Goal: Task Accomplishment & Management: Manage account settings

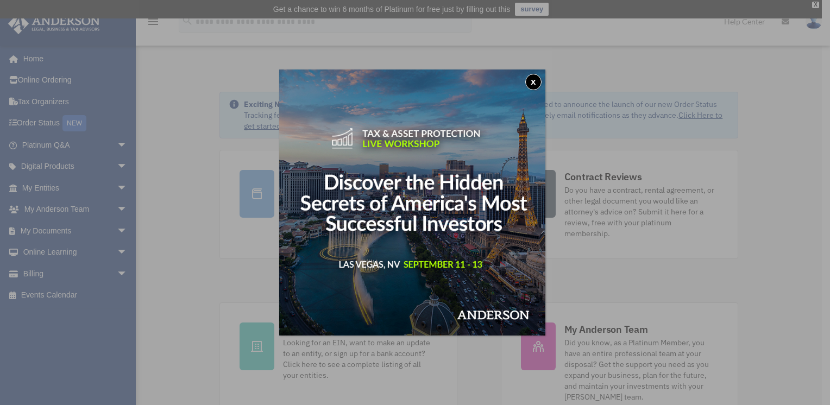
click at [534, 79] on button "x" at bounding box center [533, 82] width 16 height 16
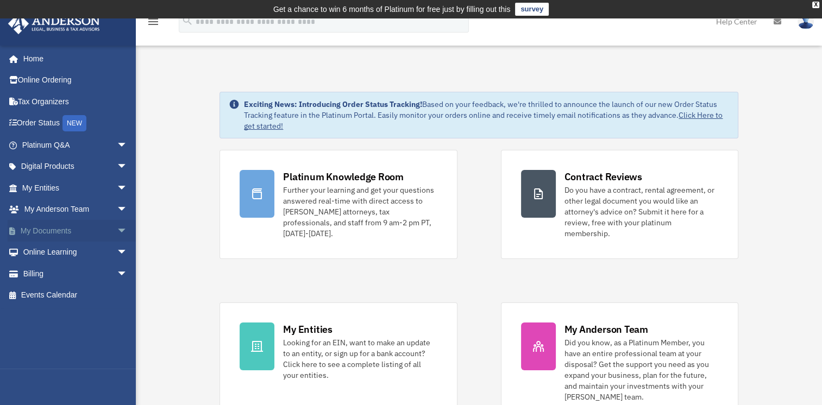
click at [117, 229] on span "arrow_drop_down" at bounding box center [128, 231] width 22 height 22
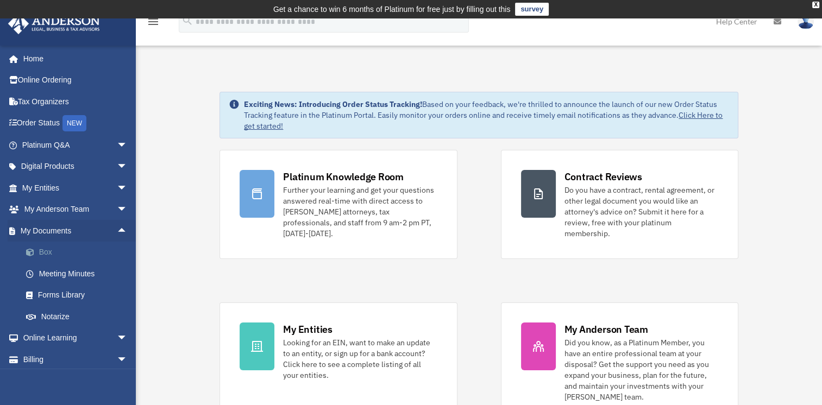
click at [41, 250] on link "Box" at bounding box center [79, 253] width 129 height 22
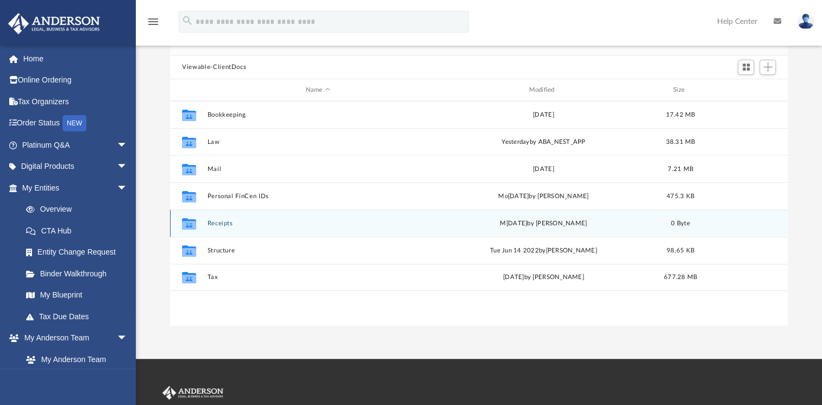
scroll to position [109, 0]
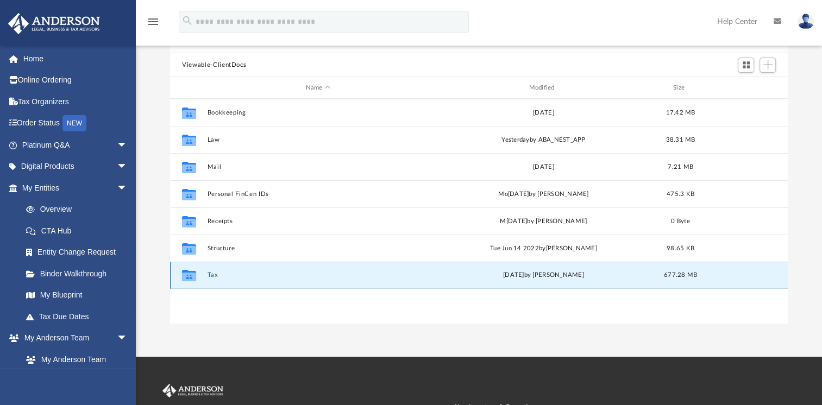
click at [212, 275] on button "Tax" at bounding box center [317, 275] width 221 height 7
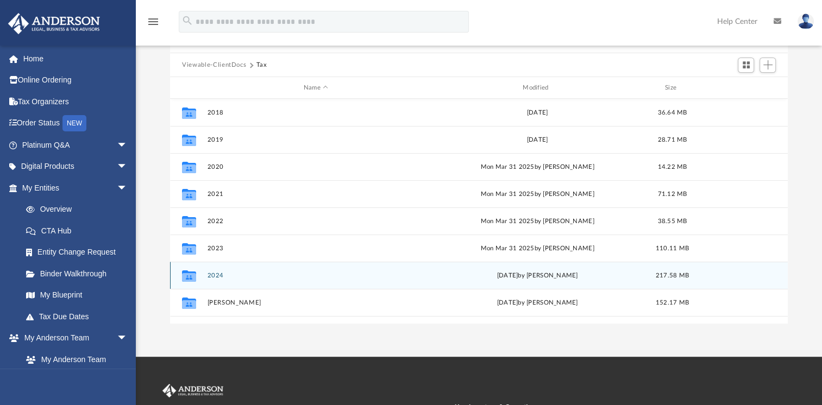
click at [214, 277] on button "2024" at bounding box center [315, 275] width 217 height 7
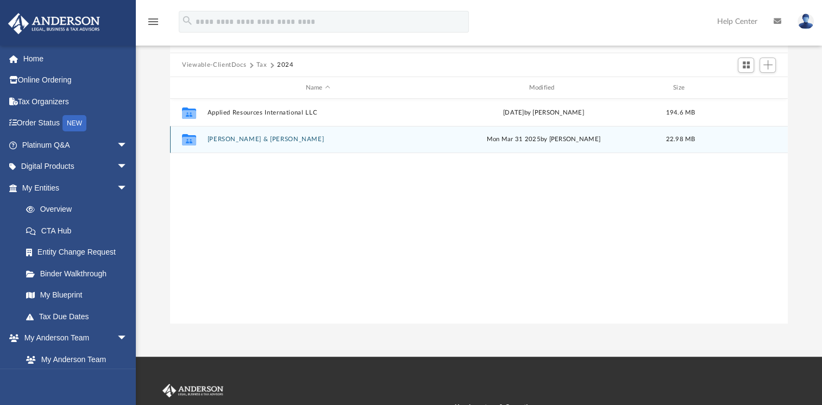
click at [248, 137] on button "Corthell, Bryan & Martha" at bounding box center [317, 139] width 221 height 7
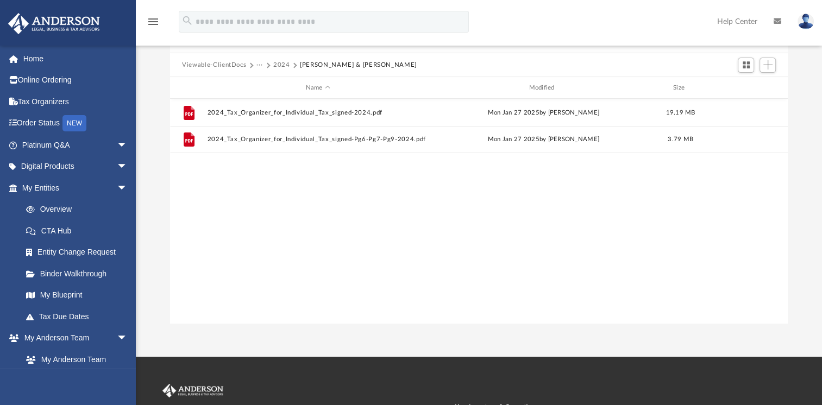
click at [283, 64] on button "2024" at bounding box center [281, 65] width 17 height 10
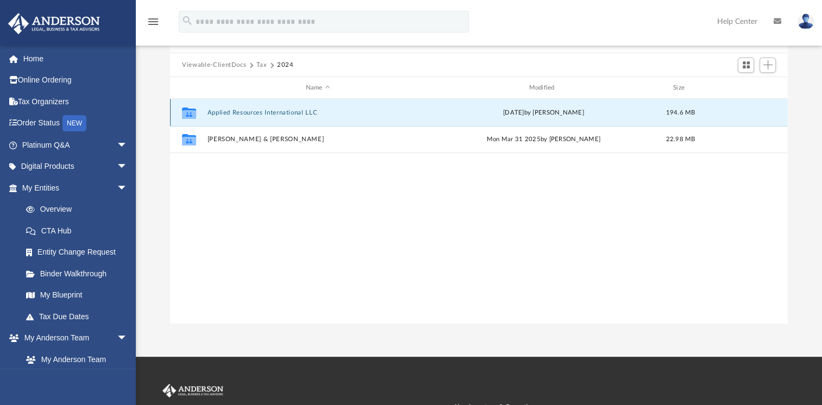
click at [253, 110] on button "Applied Resources International LLC" at bounding box center [317, 112] width 221 height 7
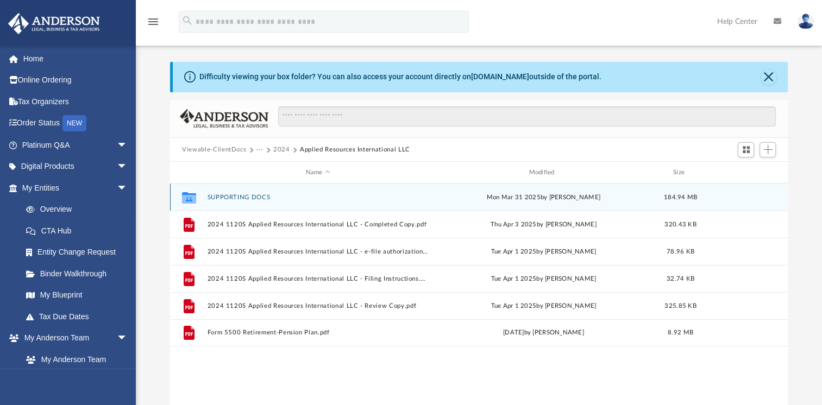
scroll to position [0, 0]
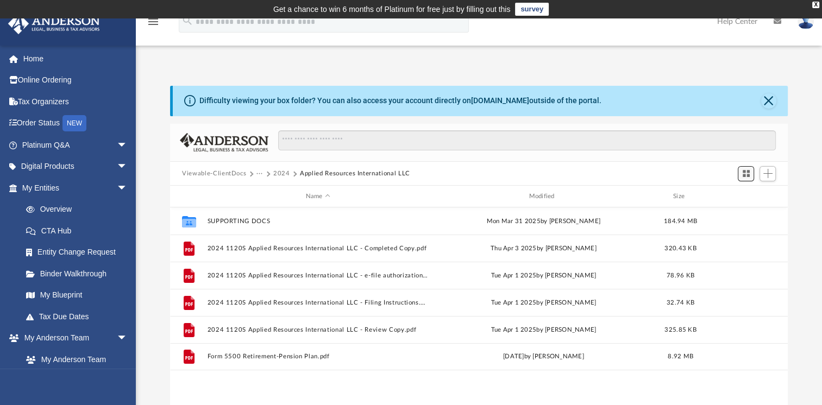
click at [746, 173] on span "Switch to Grid View" at bounding box center [745, 173] width 9 height 9
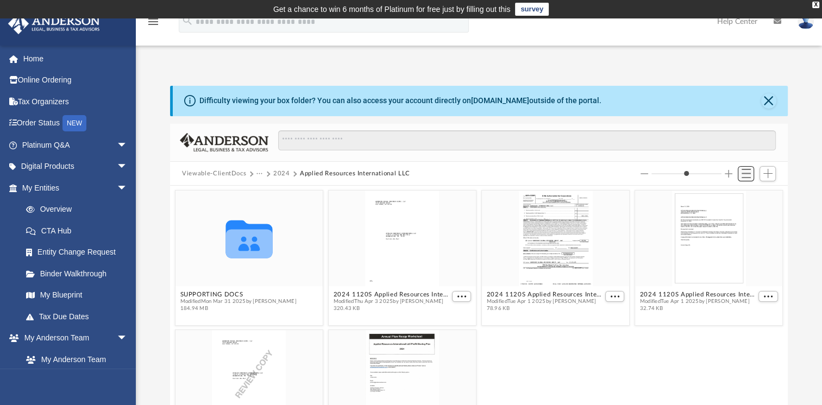
scroll to position [238, 608]
click at [769, 175] on span "Add" at bounding box center [767, 173] width 9 height 9
click at [743, 194] on li "Upload" at bounding box center [752, 195] width 35 height 11
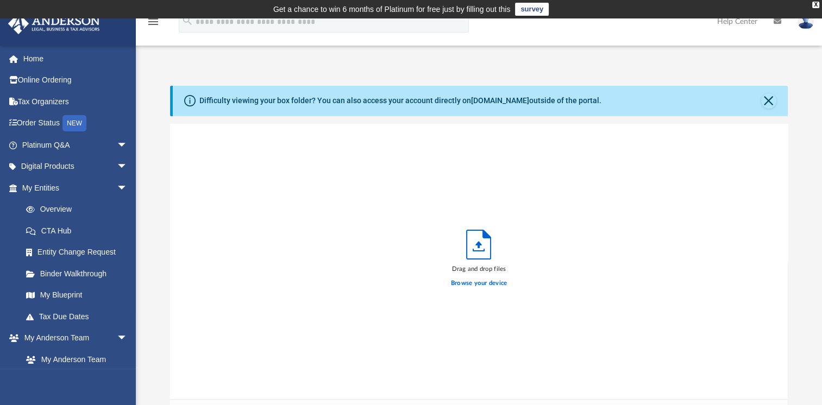
scroll to position [267, 608]
click at [481, 283] on label "Browse your device" at bounding box center [479, 284] width 56 height 10
click at [0, 0] on input "Browse your device" at bounding box center [0, 0] width 0 height 0
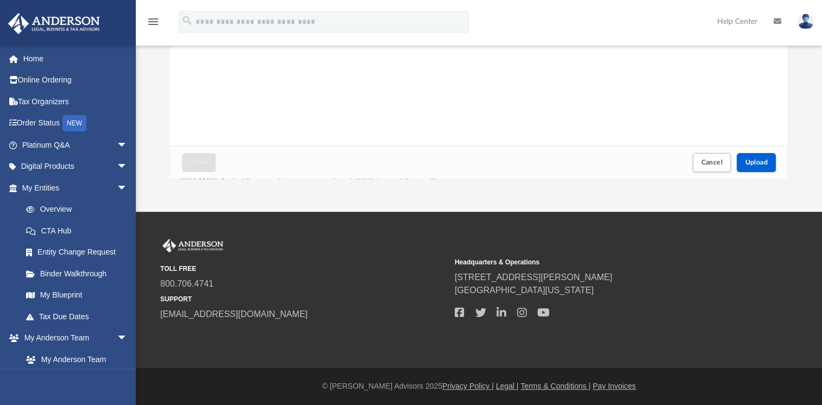
scroll to position [254, 0]
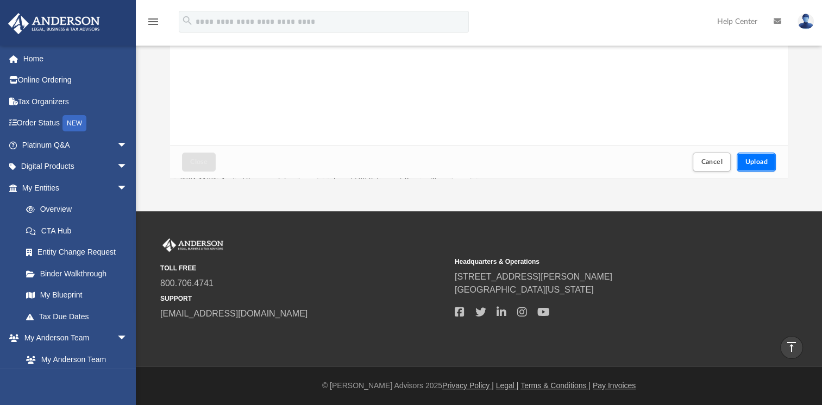
click at [757, 161] on span "Upload" at bounding box center [756, 162] width 23 height 7
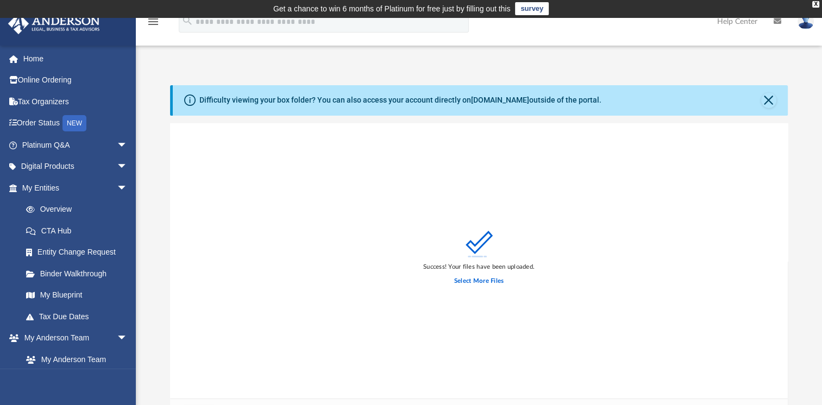
scroll to position [0, 0]
click at [768, 100] on button "Close" at bounding box center [768, 100] width 15 height 15
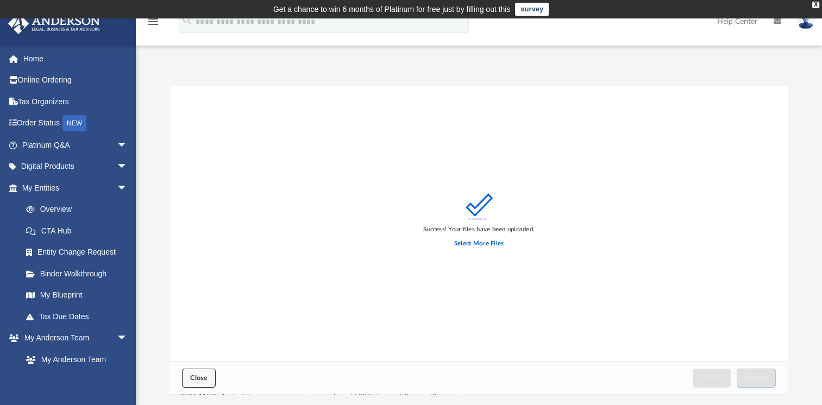
click at [213, 374] on button "Close" at bounding box center [199, 378] width 34 height 19
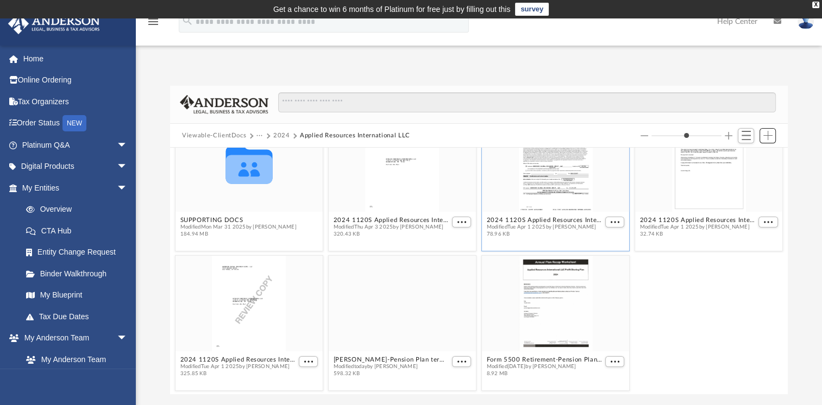
scroll to position [37, 0]
click at [555, 285] on div "grid" at bounding box center [555, 303] width 147 height 96
click at [549, 306] on div "grid" at bounding box center [555, 303] width 147 height 96
drag, startPoint x: 549, startPoint y: 306, endPoint x: 549, endPoint y: 298, distance: 8.2
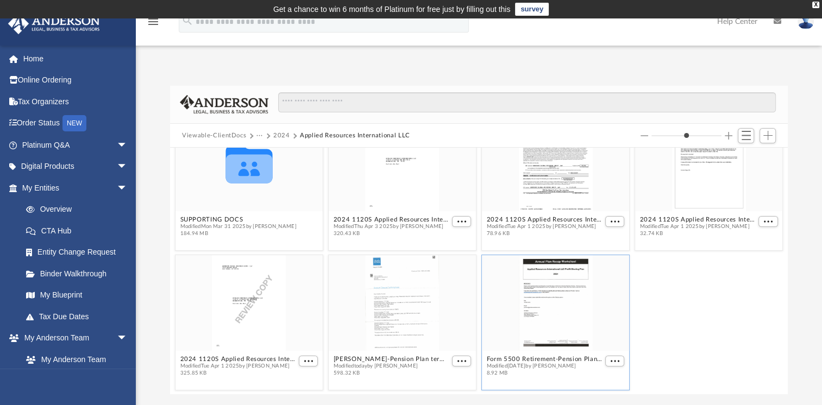
click at [549, 298] on div "grid" at bounding box center [555, 303] width 147 height 96
click at [745, 136] on span "Switch to List View" at bounding box center [745, 135] width 9 height 9
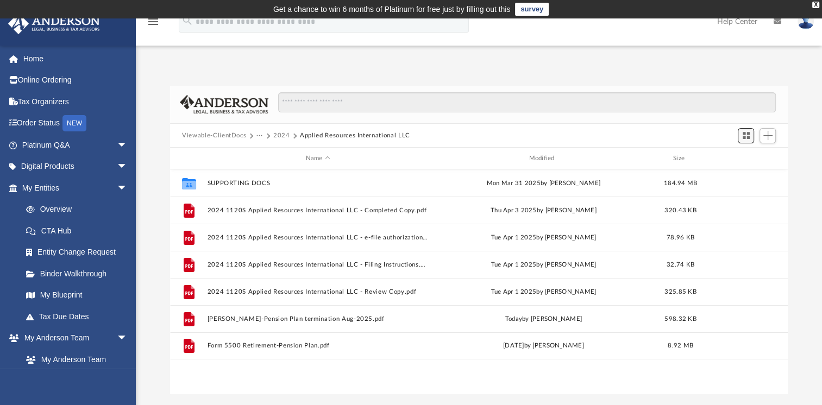
scroll to position [238, 608]
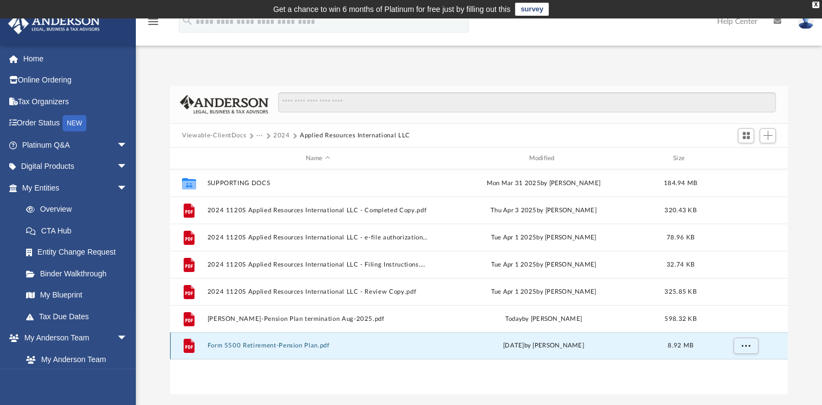
click at [231, 343] on button "Form 5500 Retirement-Pension Plan.pdf" at bounding box center [317, 345] width 221 height 7
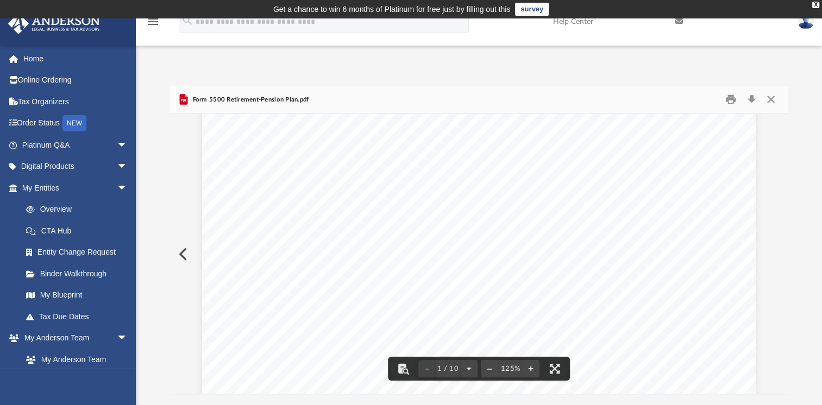
scroll to position [0, 0]
click at [769, 100] on button "Close" at bounding box center [770, 99] width 20 height 17
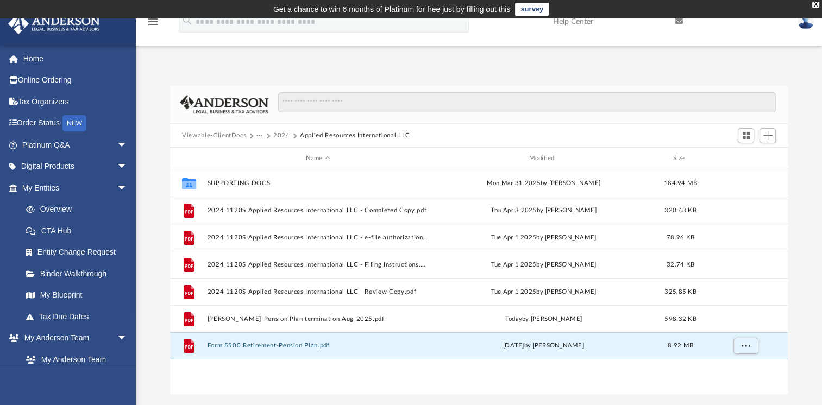
click at [278, 134] on button "2024" at bounding box center [281, 136] width 17 height 10
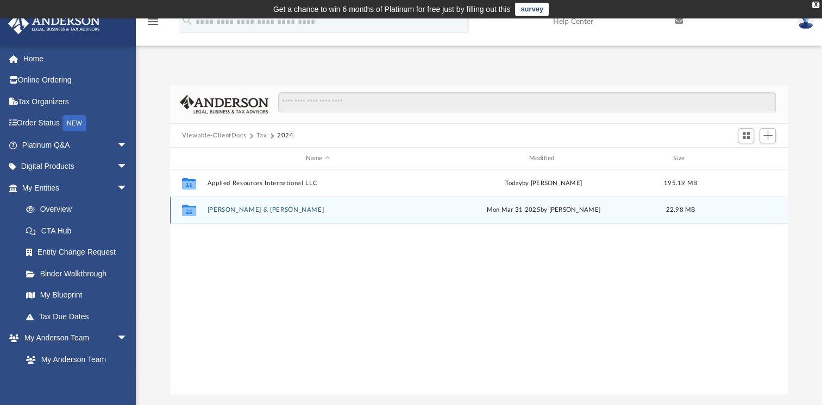
click at [228, 207] on button "Corthell, Bryan & Martha" at bounding box center [317, 209] width 221 height 7
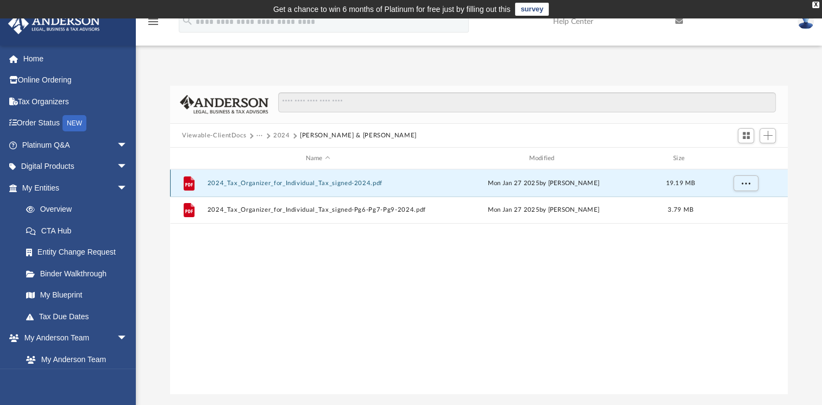
click at [287, 183] on button "2024_Tax_Organizer_for_Individual_Tax_signed-2024.pdf" at bounding box center [317, 183] width 221 height 7
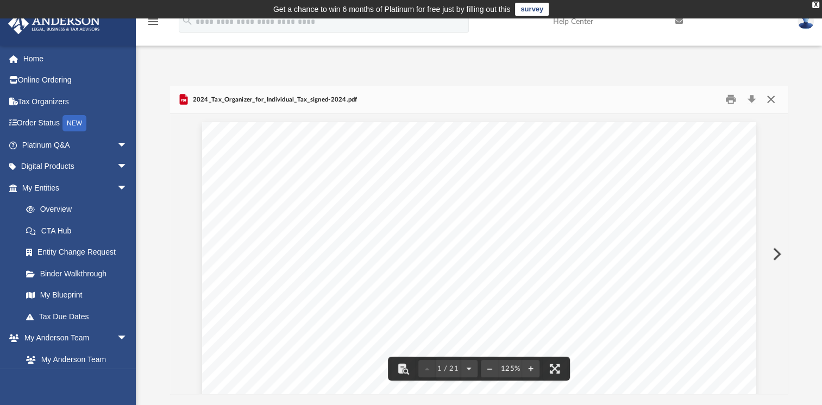
click at [767, 97] on button "Close" at bounding box center [770, 99] width 20 height 17
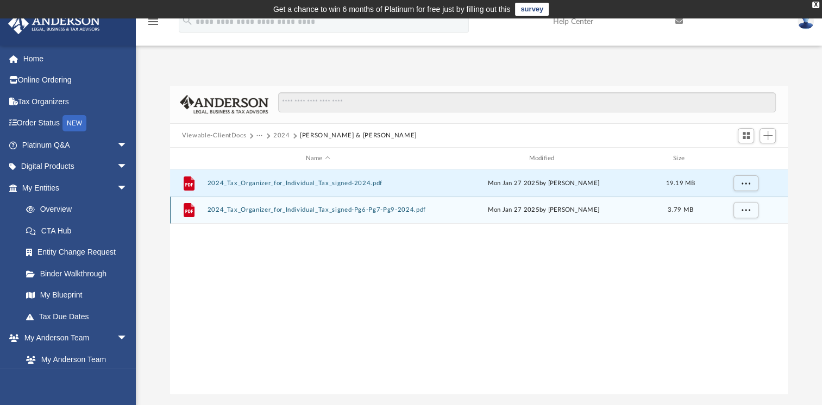
click at [262, 208] on button "2024_Tax_Organizer_for_Individual_Tax_signed-Pg6-Pg7-Pg9-2024.pdf" at bounding box center [317, 209] width 221 height 7
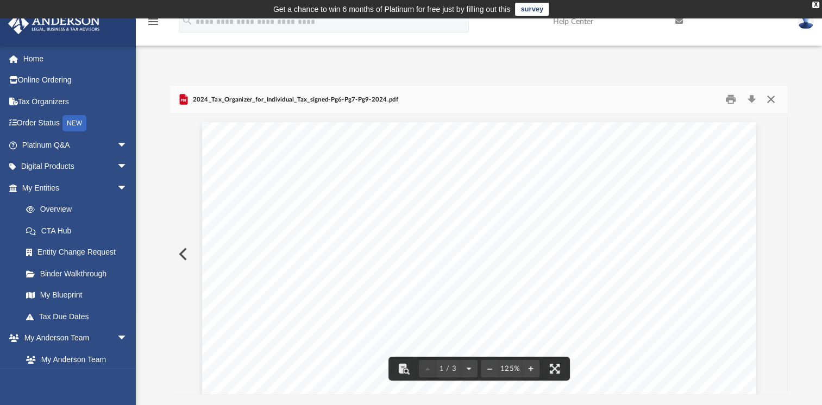
click at [770, 98] on button "Close" at bounding box center [770, 99] width 20 height 17
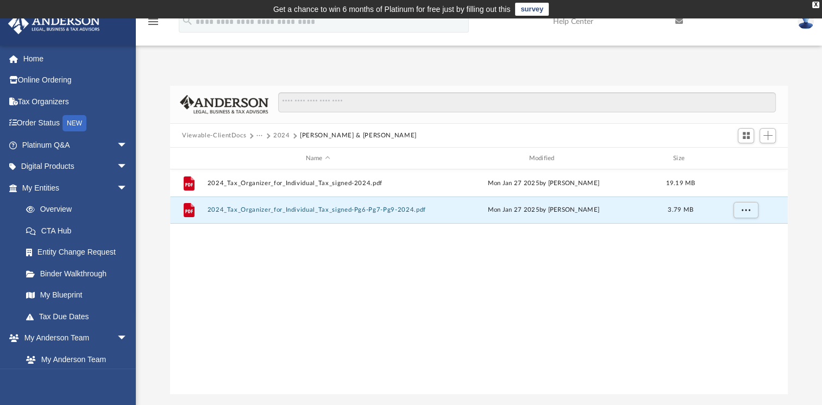
click at [282, 131] on button "2024" at bounding box center [281, 136] width 17 height 10
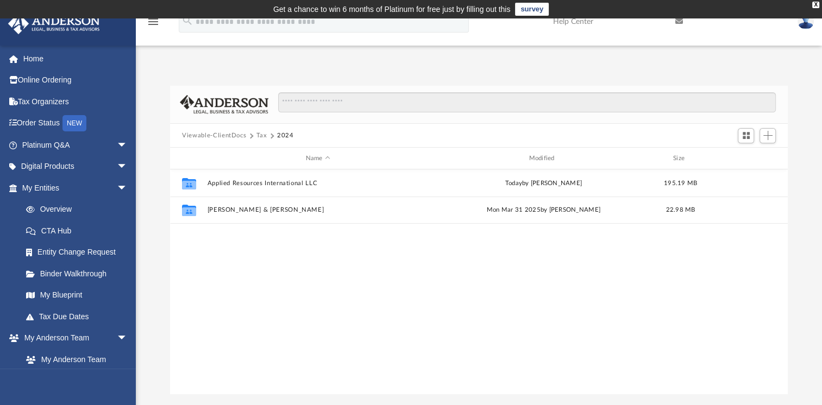
click at [259, 136] on button "Tax" at bounding box center [261, 136] width 11 height 10
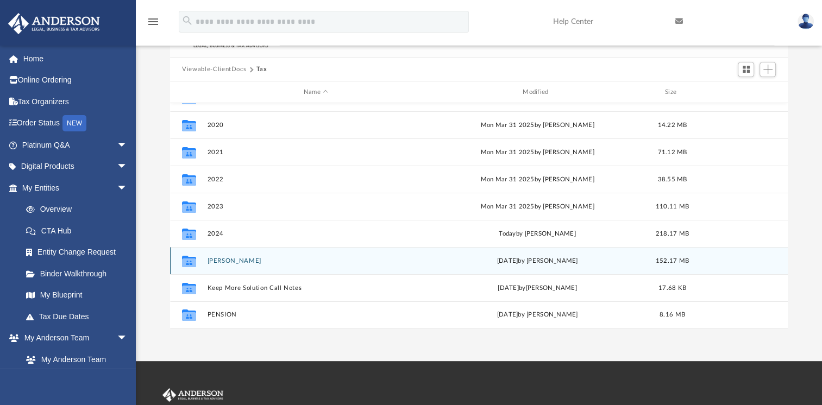
scroll to position [109, 0]
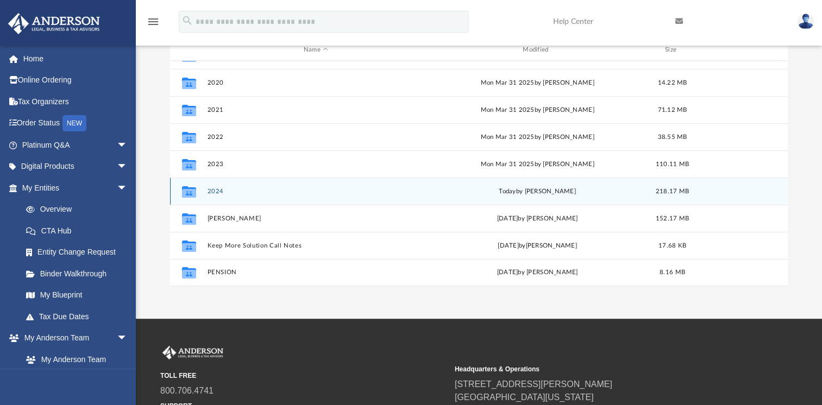
click at [212, 190] on button "2024" at bounding box center [315, 191] width 217 height 7
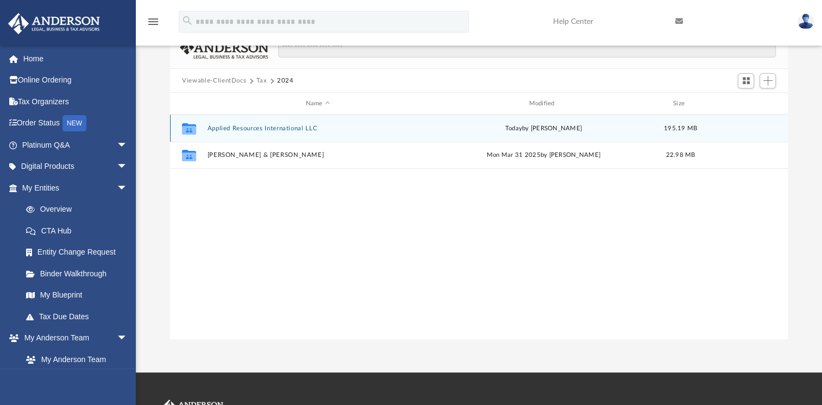
scroll to position [54, 0]
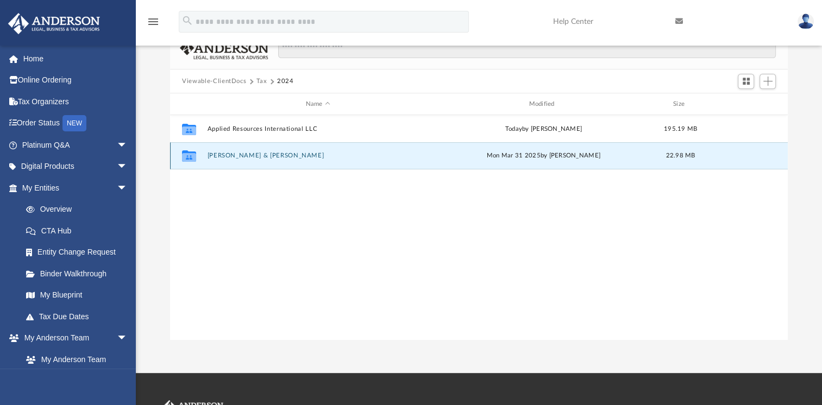
click at [243, 153] on button "Corthell, Bryan & Martha" at bounding box center [317, 155] width 221 height 7
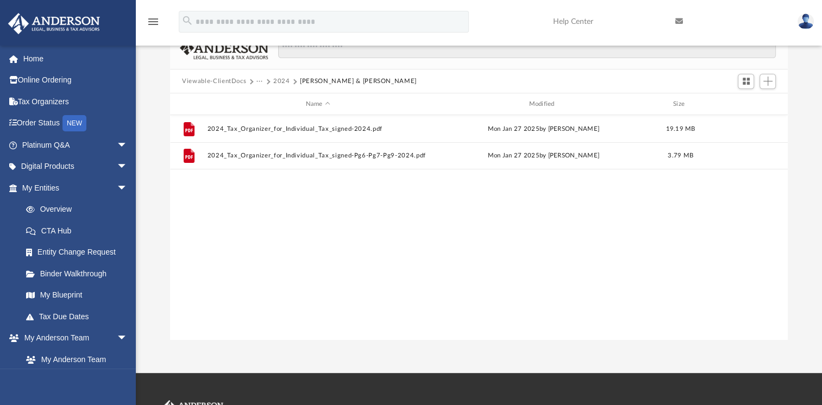
click at [522, 247] on div "File 2024_Tax_Organizer_for_Individual_Tax_signed-2024.pdf Mon Jan 27 2025 by B…" at bounding box center [478, 227] width 617 height 225
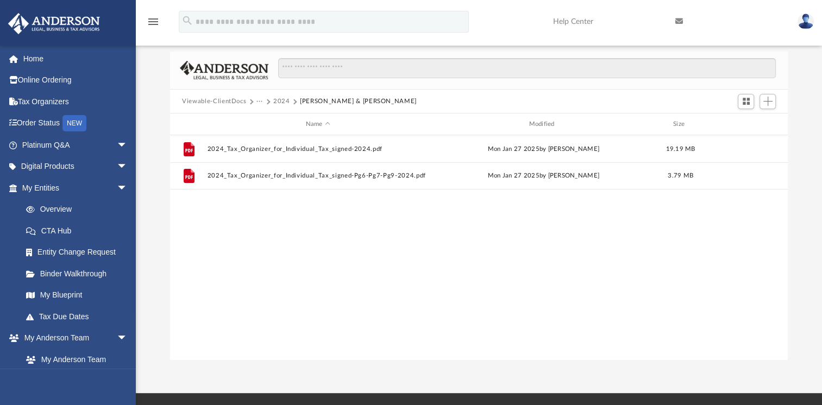
scroll to position [0, 0]
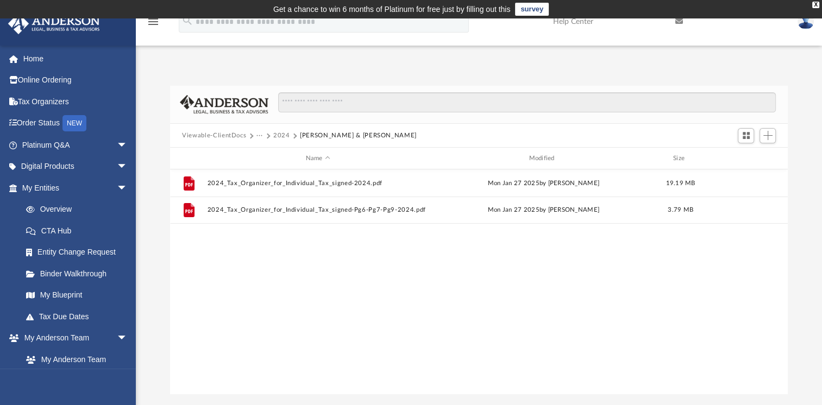
click at [575, 331] on div "File 2024_Tax_Organizer_for_Individual_Tax_signed-2024.pdf Mon Jan 27 2025 by B…" at bounding box center [478, 281] width 617 height 225
click at [765, 135] on span "Add" at bounding box center [767, 135] width 9 height 9
click at [747, 135] on span "Switch to Grid View" at bounding box center [745, 135] width 9 height 9
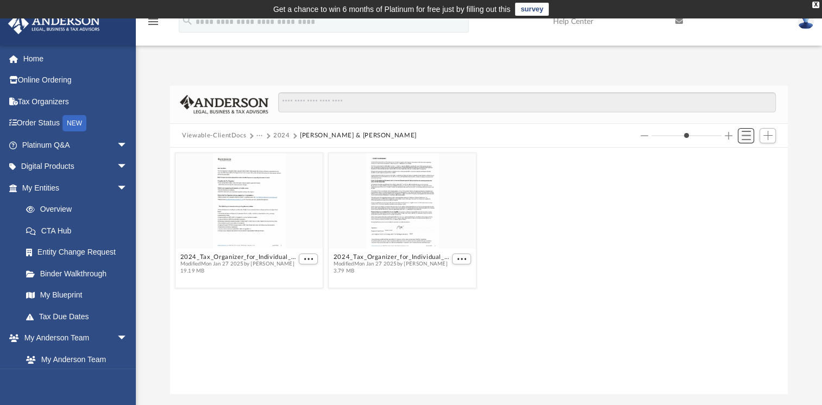
scroll to position [238, 608]
click at [767, 136] on span "Add" at bounding box center [767, 135] width 9 height 9
click at [741, 157] on li "Upload" at bounding box center [752, 157] width 35 height 11
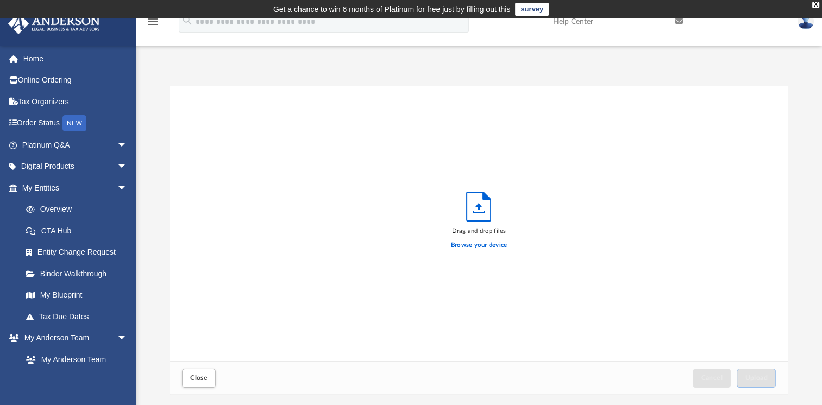
scroll to position [267, 608]
click at [468, 244] on label "Browse your device" at bounding box center [479, 246] width 56 height 10
click at [0, 0] on input "Browse your device" at bounding box center [0, 0] width 0 height 0
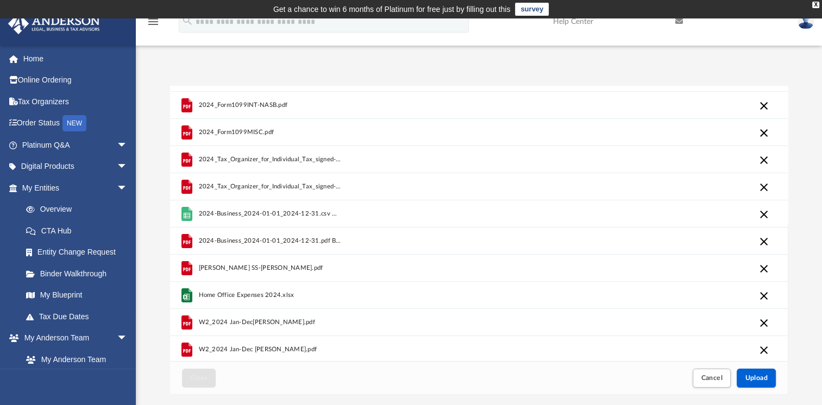
scroll to position [77, 0]
click at [634, 382] on div "Close Cancel Upload" at bounding box center [478, 377] width 617 height 33
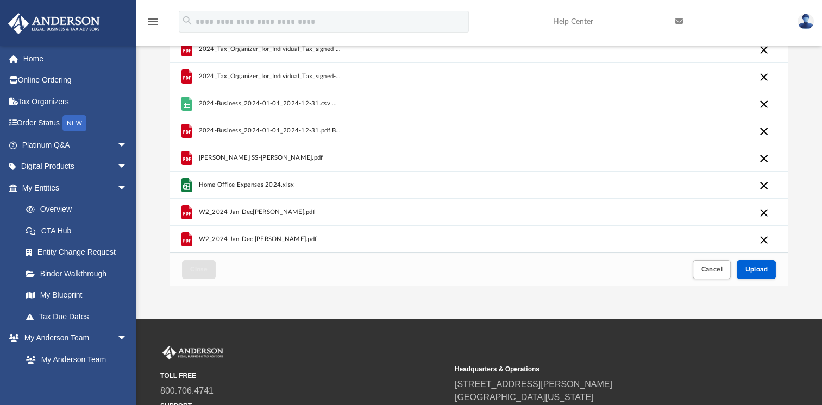
scroll to position [110, 0]
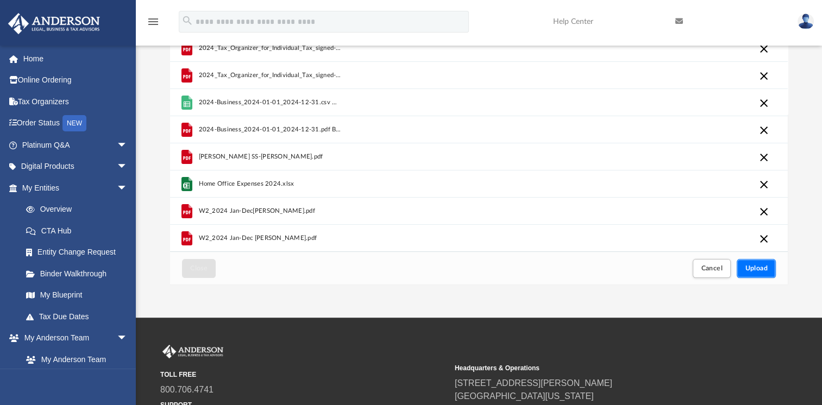
click at [754, 268] on span "Upload" at bounding box center [756, 268] width 23 height 7
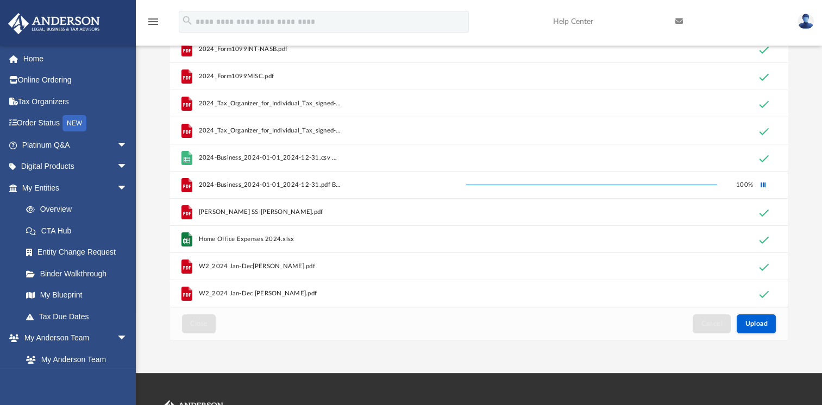
scroll to position [0, 0]
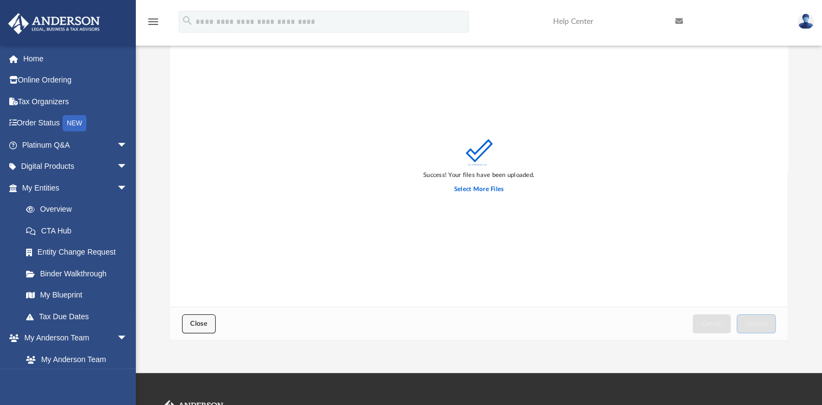
click at [198, 325] on span "Close" at bounding box center [198, 323] width 17 height 7
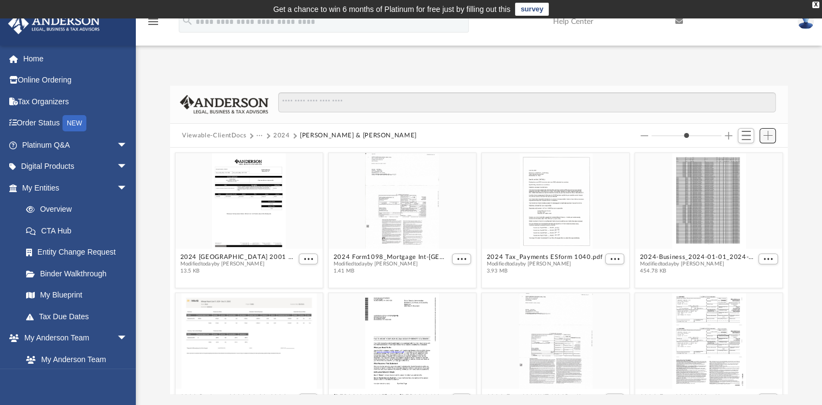
click at [768, 134] on span "Add" at bounding box center [767, 135] width 9 height 9
click at [743, 155] on li "Upload" at bounding box center [752, 157] width 35 height 11
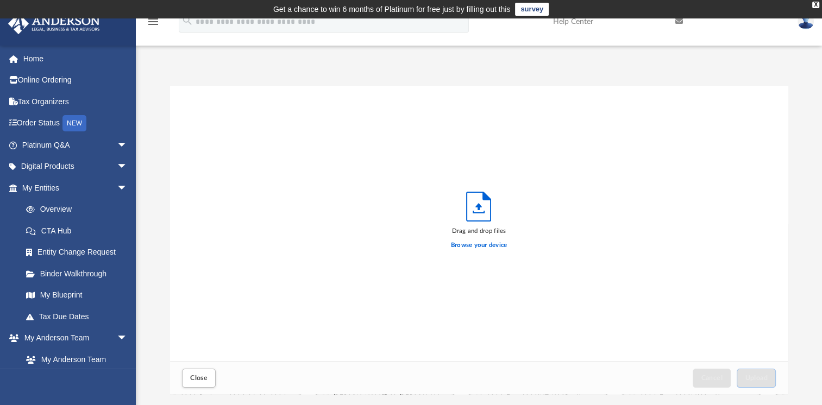
scroll to position [267, 608]
click at [480, 244] on label "Browse your device" at bounding box center [479, 246] width 56 height 10
click at [0, 0] on input "Browse your device" at bounding box center [0, 0] width 0 height 0
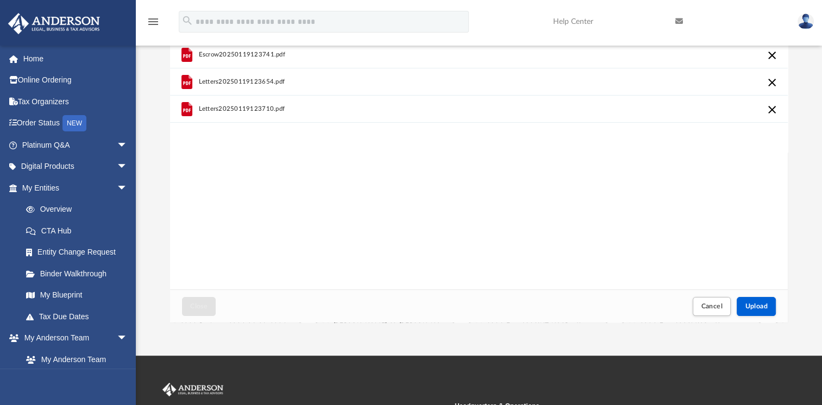
scroll to position [78, 0]
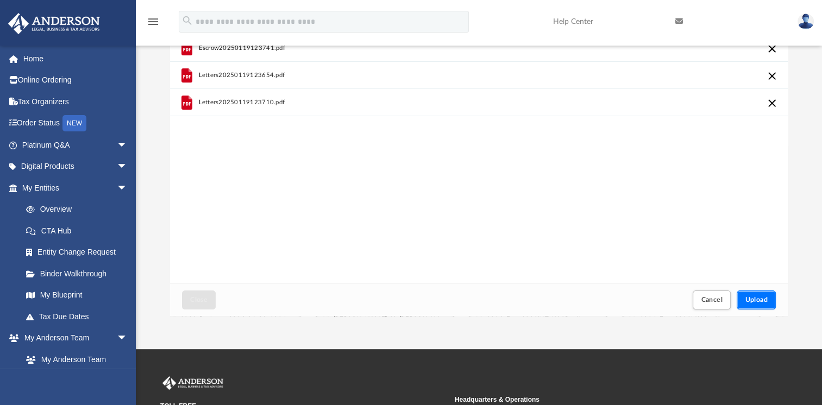
click at [764, 297] on span "Upload" at bounding box center [756, 300] width 23 height 7
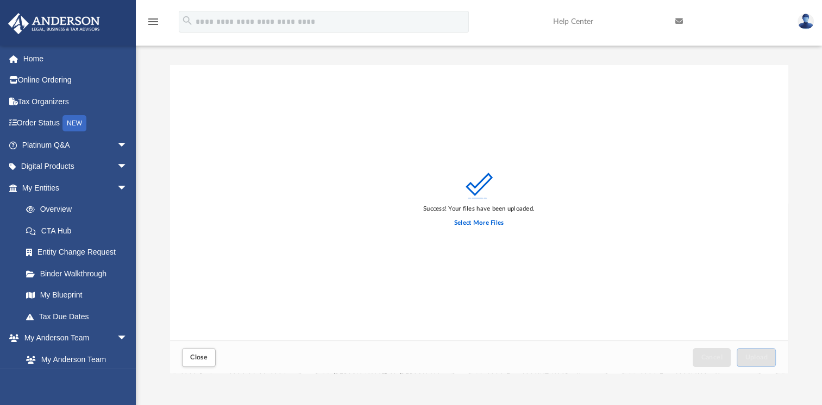
scroll to position [0, 0]
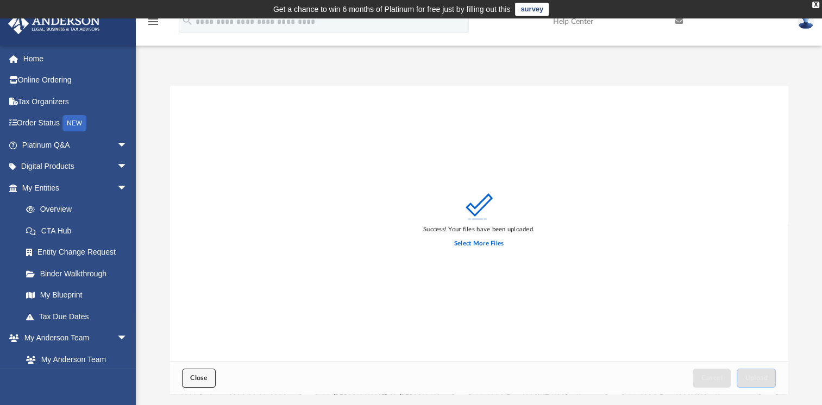
click at [198, 376] on span "Close" at bounding box center [198, 378] width 17 height 7
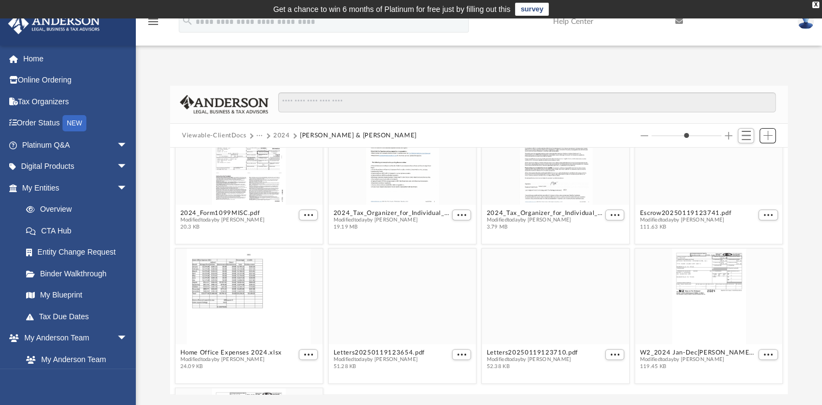
scroll to position [326, 0]
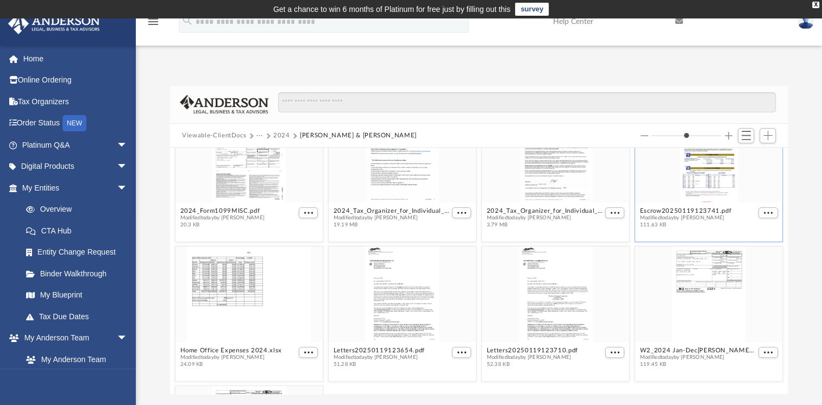
click at [675, 192] on div "grid" at bounding box center [708, 155] width 147 height 96
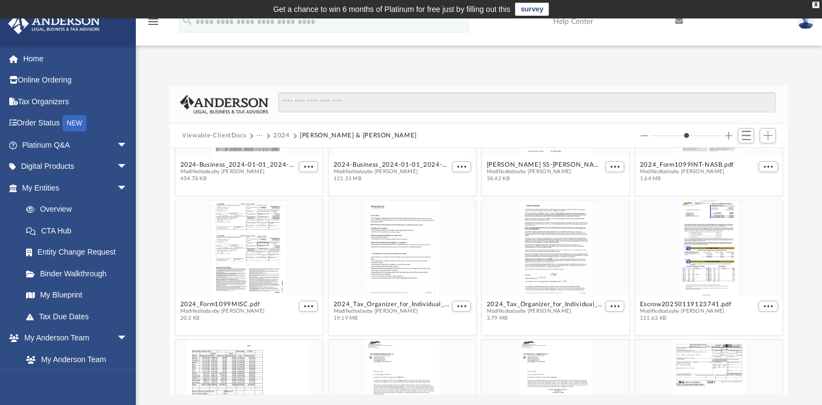
scroll to position [217, 0]
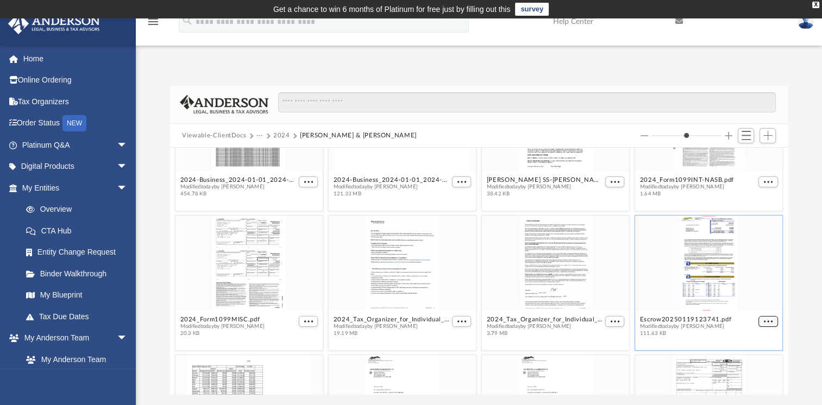
click at [764, 321] on span "More options" at bounding box center [768, 321] width 9 height 5
click at [740, 340] on li "Preview" at bounding box center [747, 340] width 31 height 11
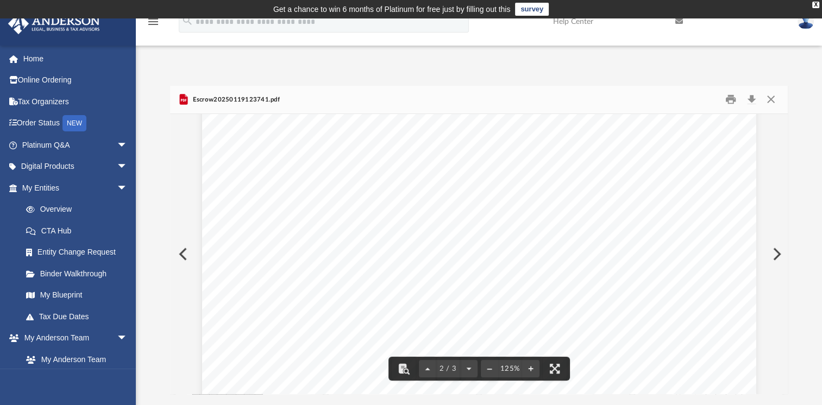
scroll to position [876, 0]
click at [777, 253] on button "Preview" at bounding box center [776, 254] width 24 height 30
click at [774, 255] on button "Preview" at bounding box center [776, 254] width 24 height 30
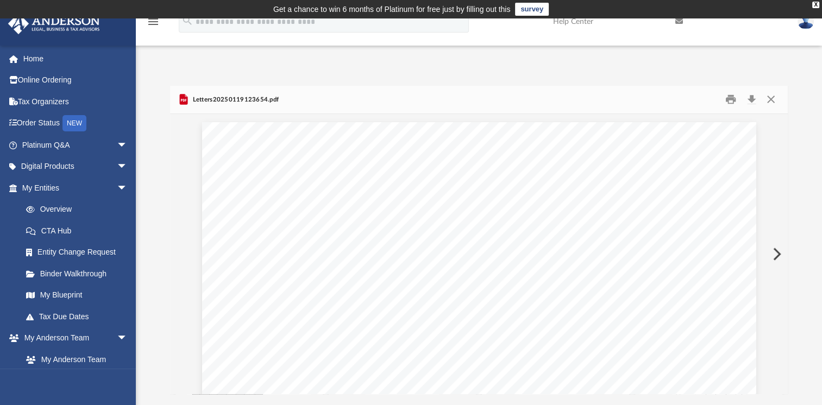
click at [774, 255] on button "Preview" at bounding box center [776, 254] width 24 height 30
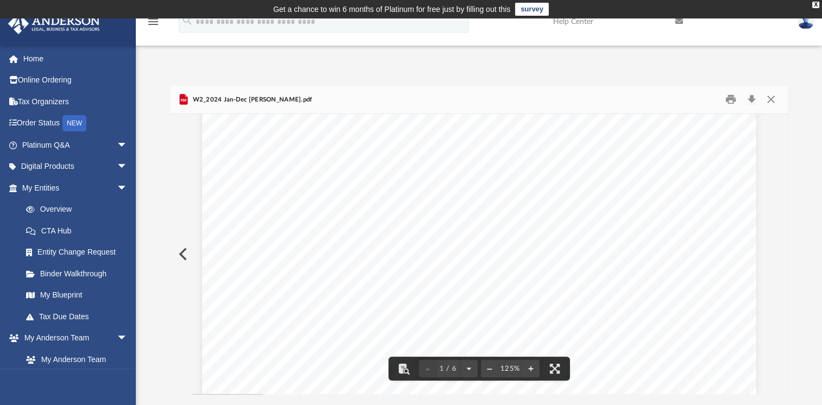
scroll to position [0, 0]
click at [771, 94] on button "Close" at bounding box center [770, 99] width 20 height 17
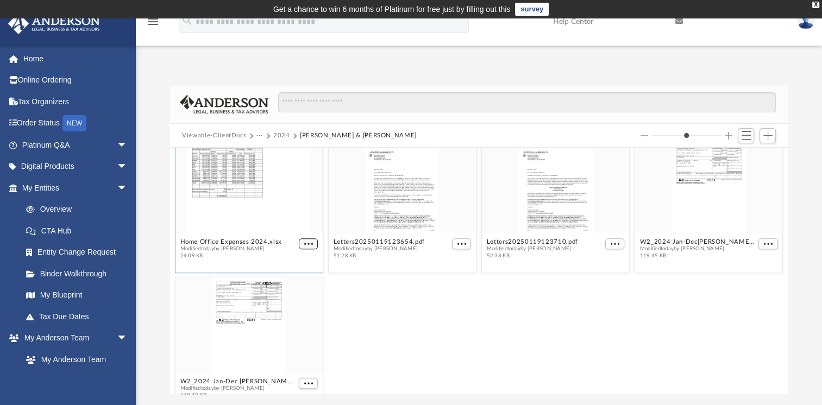
scroll to position [419, 0]
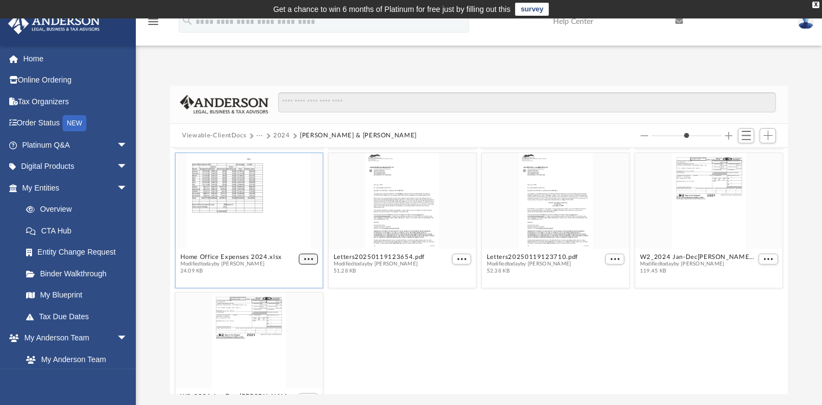
click at [304, 243] on div "2024 Boston 2001 LLC-Receipt Corthell Bryan.pdf Modified today by Bryan Corthel…" at bounding box center [478, 271] width 617 height 247
click at [304, 259] on span "More options" at bounding box center [308, 258] width 9 height 5
click at [291, 277] on li "Preview" at bounding box center [293, 277] width 31 height 11
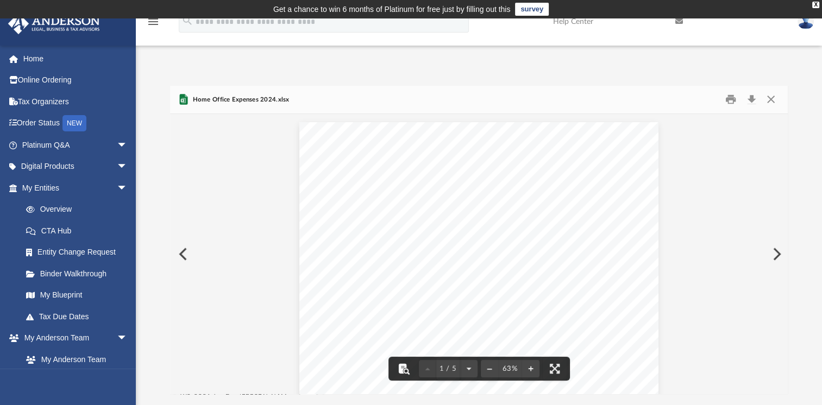
drag, startPoint x: 399, startPoint y: 364, endPoint x: 405, endPoint y: 364, distance: 6.0
click at [404, 364] on button "File preview" at bounding box center [404, 369] width 24 height 24
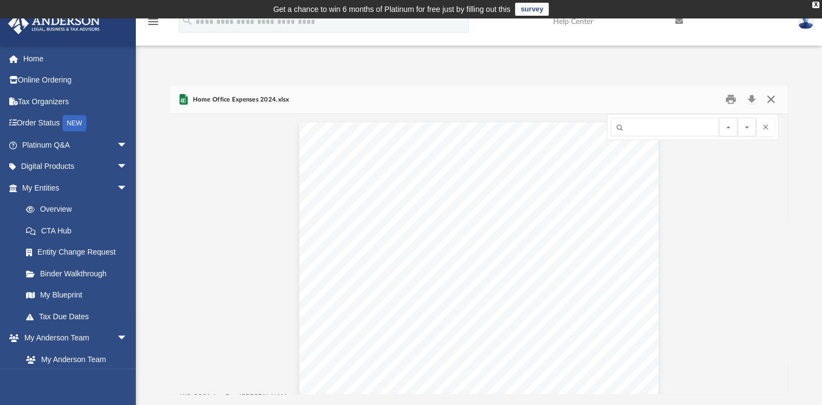
click at [771, 98] on button "Close" at bounding box center [770, 99] width 20 height 17
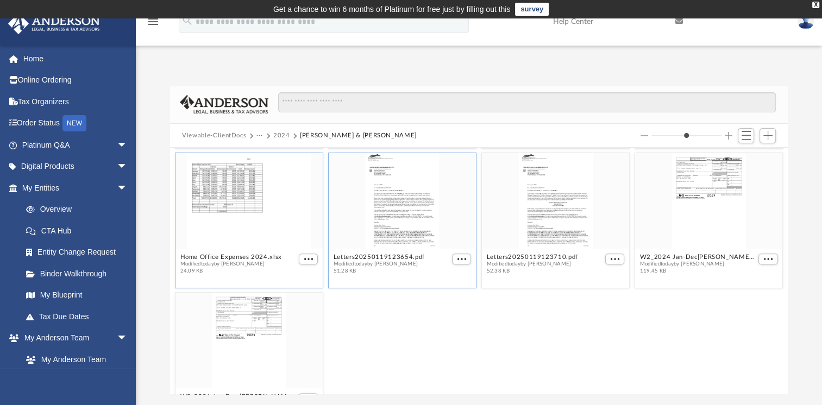
click at [436, 216] on div "grid" at bounding box center [402, 201] width 147 height 96
click at [400, 205] on div "grid" at bounding box center [402, 201] width 147 height 96
click at [457, 256] on span "More options" at bounding box center [461, 258] width 9 height 5
click at [441, 276] on li "Preview" at bounding box center [445, 277] width 31 height 11
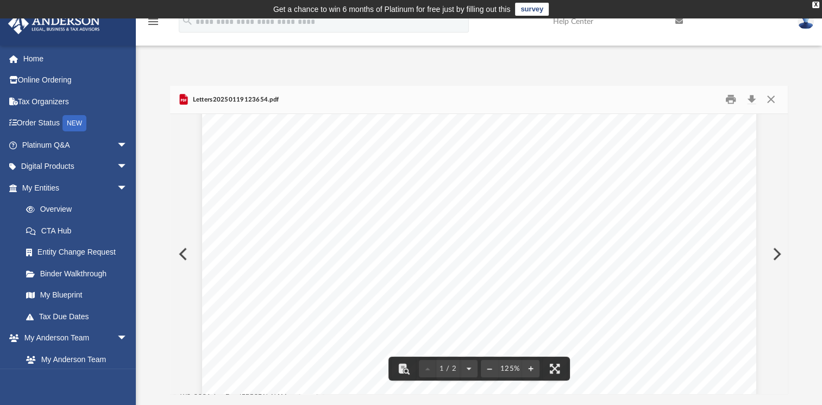
scroll to position [217, 0]
click at [776, 253] on button "Preview" at bounding box center [776, 254] width 24 height 30
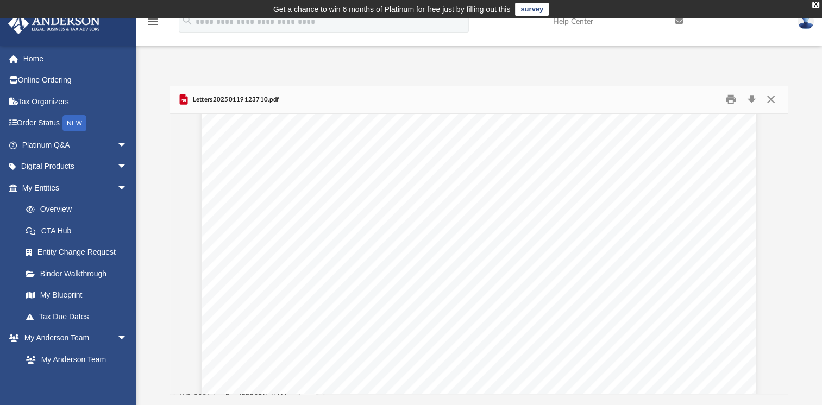
scroll to position [0, 0]
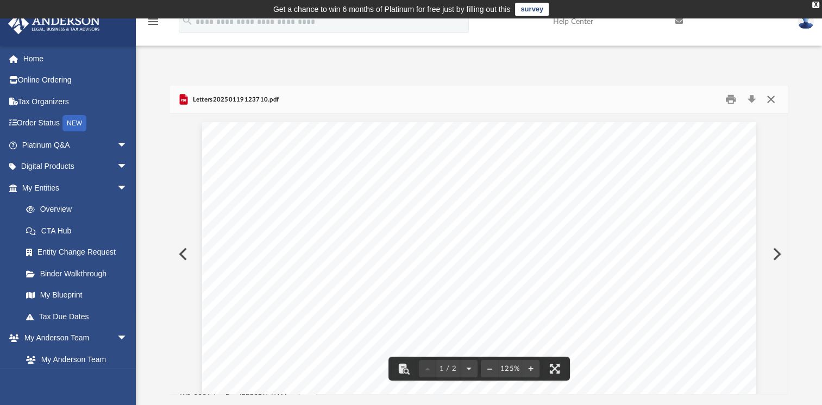
click at [771, 97] on button "Close" at bounding box center [770, 99] width 20 height 17
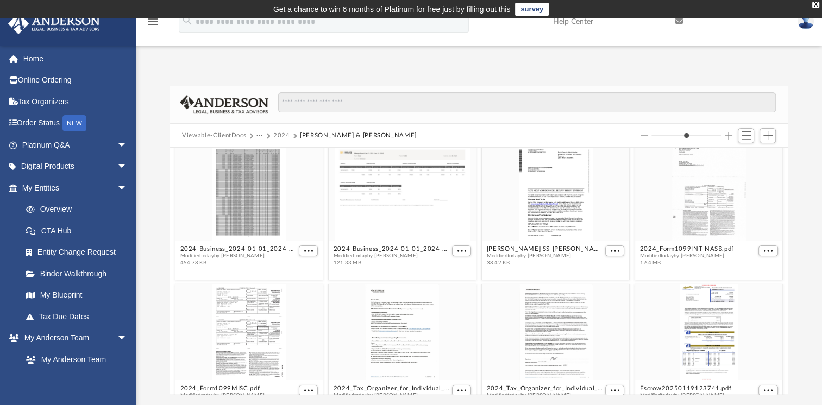
scroll to position [148, 0]
click at [258, 188] on div "grid" at bounding box center [248, 194] width 147 height 96
click at [260, 186] on div "grid" at bounding box center [248, 194] width 147 height 96
drag, startPoint x: 260, startPoint y: 186, endPoint x: 303, endPoint y: 250, distance: 77.0
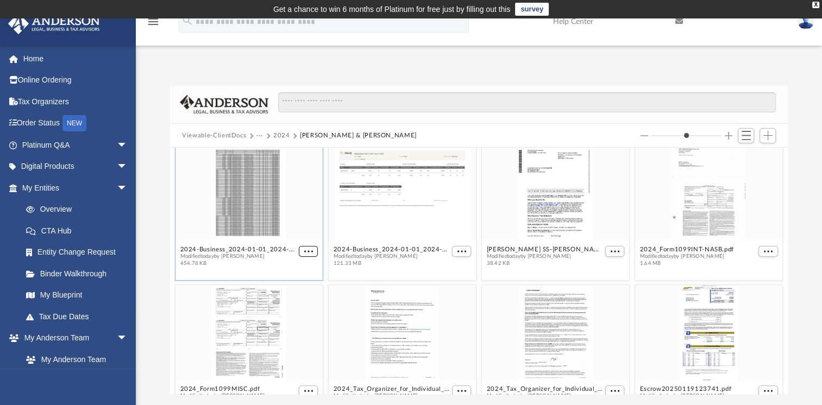
click at [303, 250] on div "2024 Boston 2001 LLC-Receipt Corthell Bryan.pdf Modified today by Bryan Corthel…" at bounding box center [478, 271] width 617 height 247
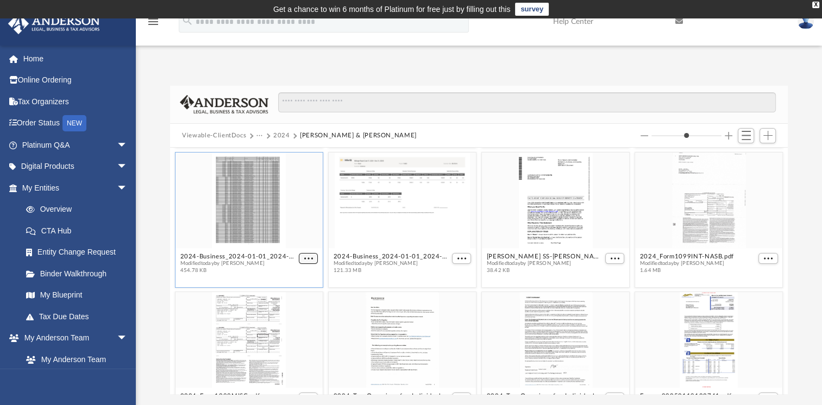
click at [304, 259] on span "More options" at bounding box center [308, 258] width 9 height 5
click at [289, 276] on li "Preview" at bounding box center [293, 277] width 31 height 11
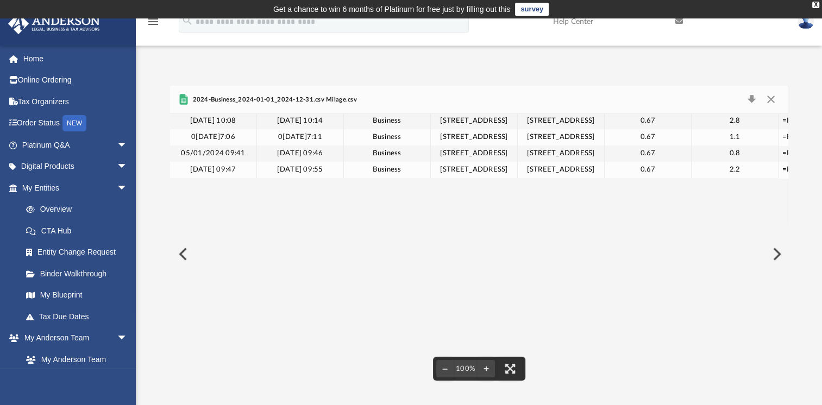
scroll to position [0, 0]
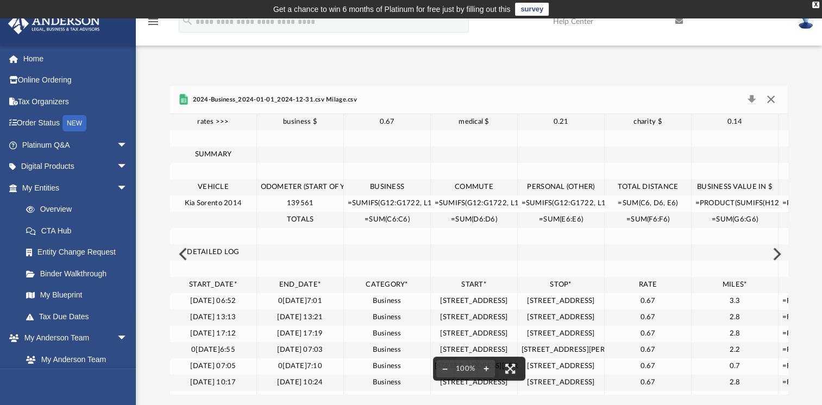
click at [769, 99] on button "Close" at bounding box center [770, 99] width 20 height 15
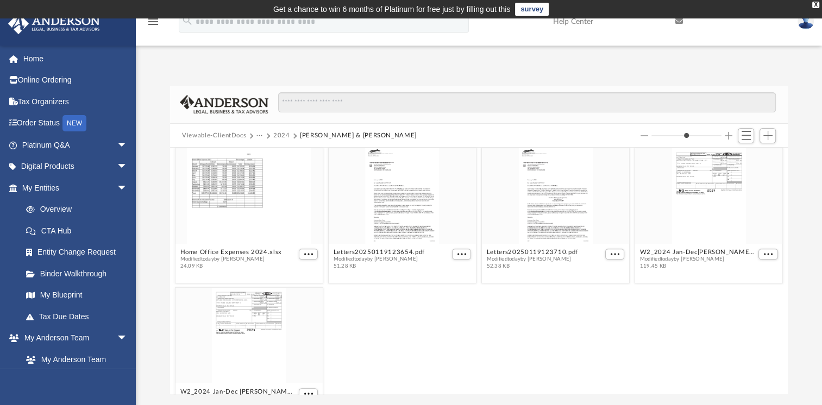
scroll to position [457, 0]
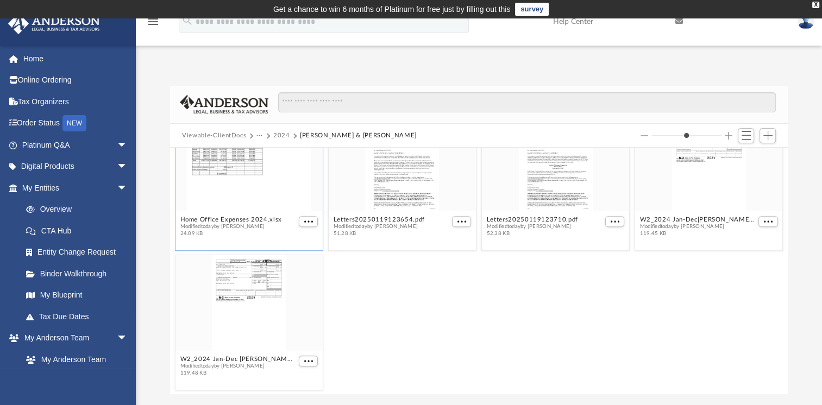
click at [275, 195] on div "grid" at bounding box center [248, 164] width 147 height 96
click at [306, 219] on div "2024_Form1099MISC.pdf Modified today by Bryan Corthell 20.3 KB 2024_Tax_Organiz…" at bounding box center [478, 271] width 617 height 247
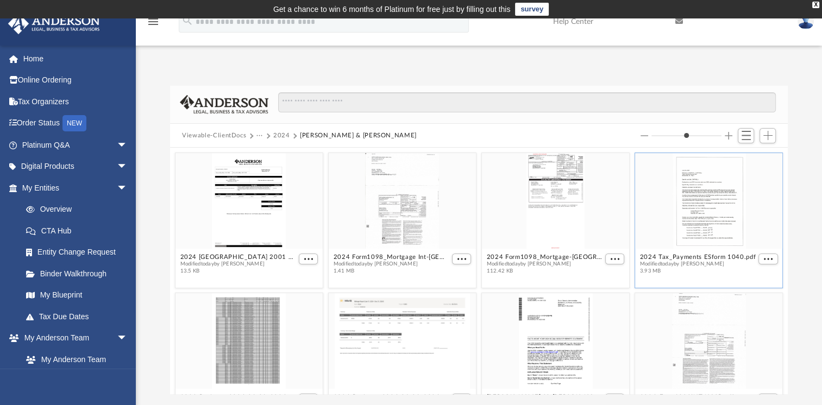
scroll to position [0, 0]
click at [765, 135] on span "Add" at bounding box center [767, 135] width 9 height 9
click at [741, 156] on li "Upload" at bounding box center [752, 157] width 35 height 11
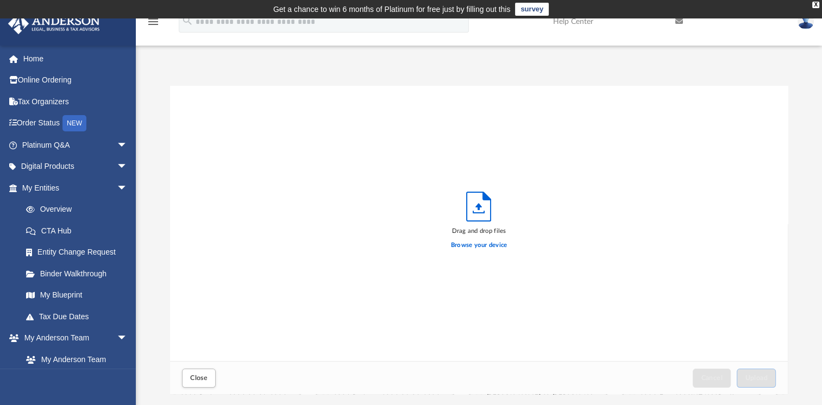
scroll to position [267, 608]
click at [477, 244] on label "Browse your device" at bounding box center [479, 246] width 56 height 10
click at [0, 0] on input "Browse your device" at bounding box center [0, 0] width 0 height 0
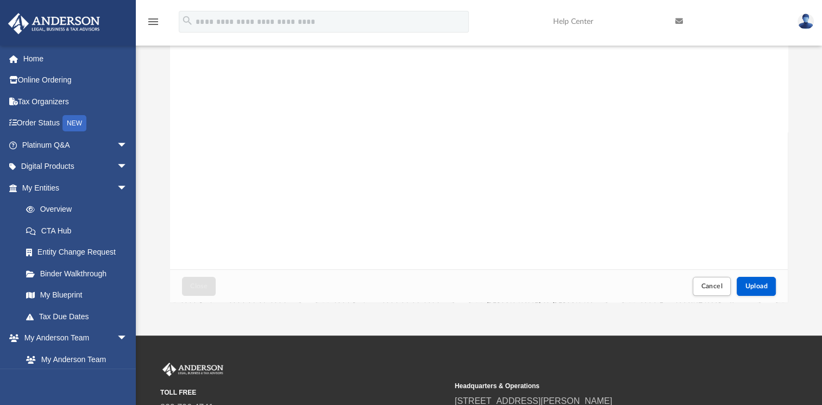
scroll to position [163, 0]
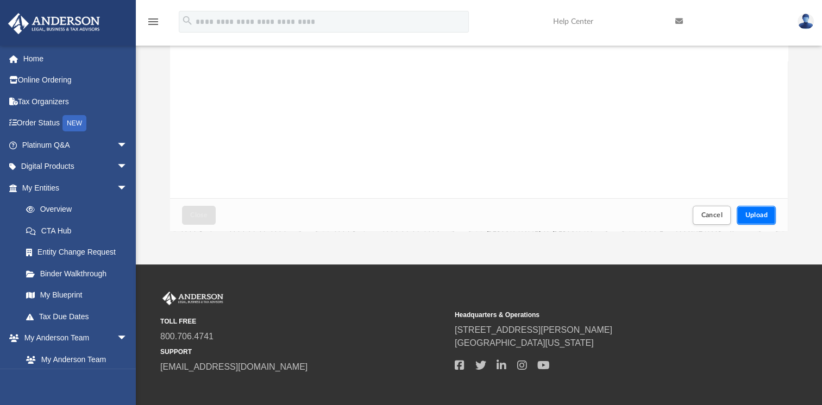
click at [758, 212] on span "Upload" at bounding box center [756, 215] width 23 height 7
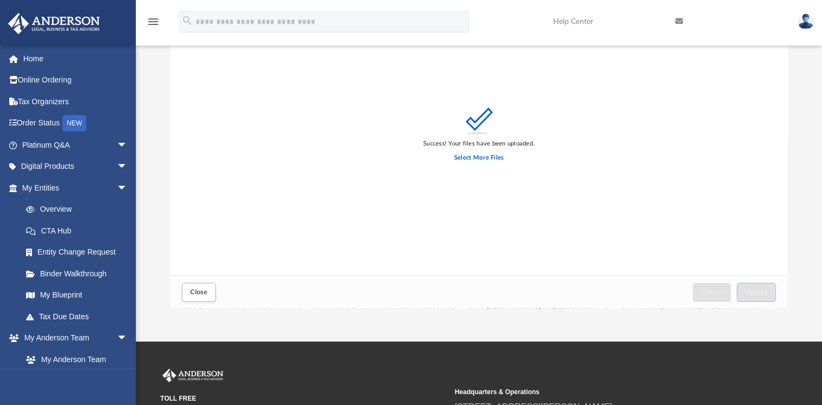
scroll to position [54, 0]
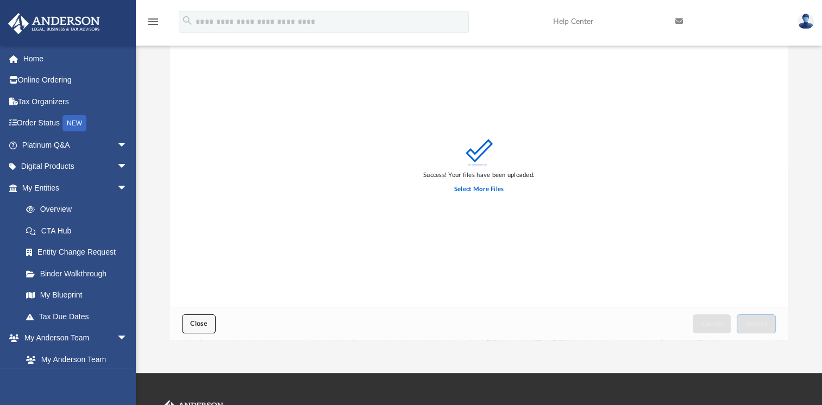
click at [190, 320] on span "Close" at bounding box center [198, 323] width 17 height 7
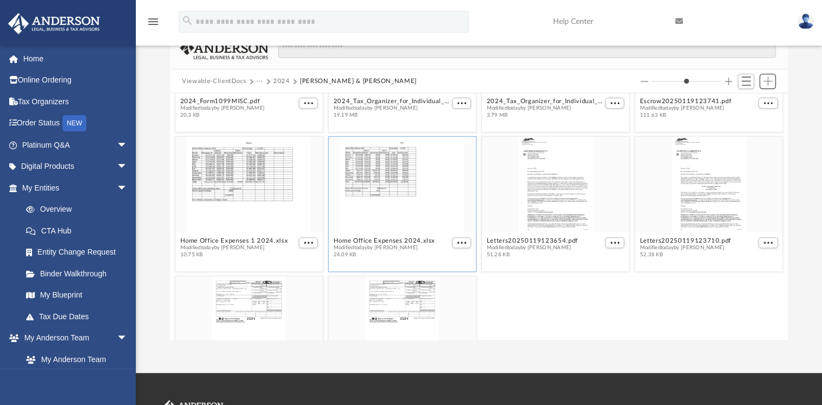
scroll to position [380, 0]
click at [270, 206] on div "grid" at bounding box center [248, 186] width 147 height 96
click at [307, 244] on span "More options" at bounding box center [308, 243] width 9 height 5
click at [290, 260] on li "Preview" at bounding box center [293, 262] width 31 height 11
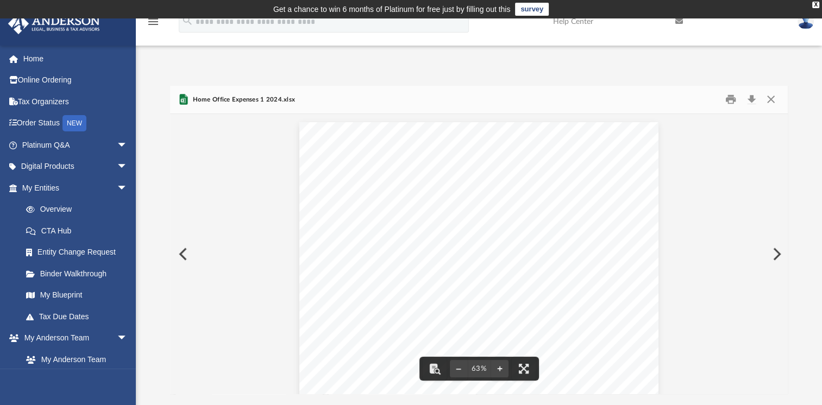
scroll to position [0, 0]
click at [770, 99] on button "Close" at bounding box center [770, 99] width 20 height 17
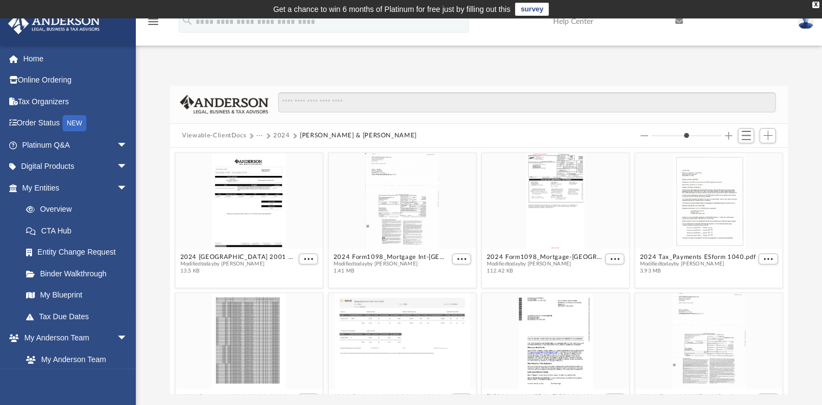
click at [217, 134] on button "Viewable-ClientDocs" at bounding box center [214, 136] width 64 height 10
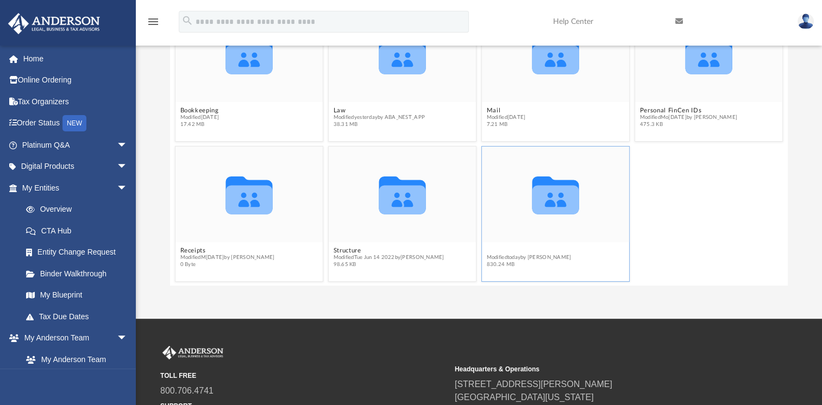
scroll to position [34, 0]
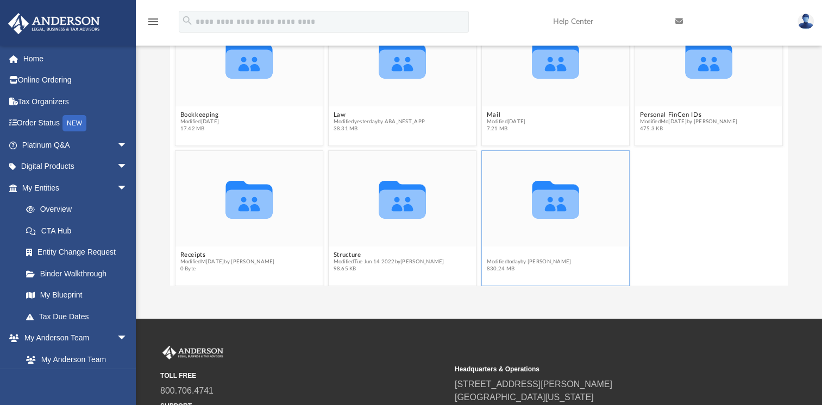
click at [488, 249] on div "Collaborated Folder Bookkeeping Modified Mon Dec 13 2021 17.42 MB Collaborated …" at bounding box center [478, 162] width 617 height 247
click at [549, 206] on icon "grid" at bounding box center [555, 199] width 47 height 37
click at [550, 206] on icon "grid" at bounding box center [555, 204] width 47 height 29
drag, startPoint x: 550, startPoint y: 206, endPoint x: 482, endPoint y: 254, distance: 82.6
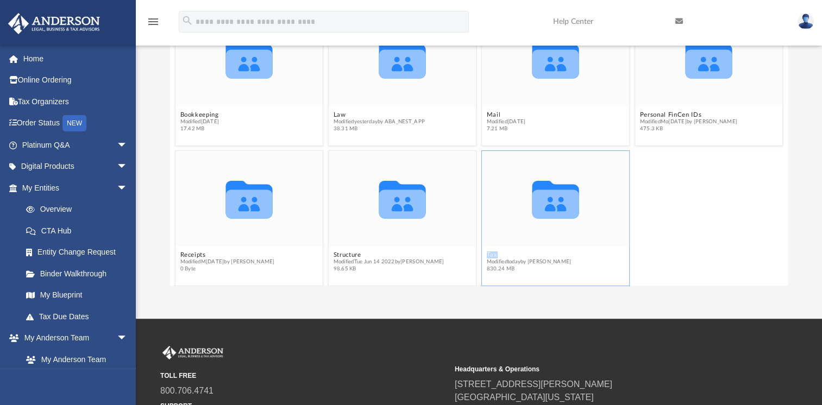
click at [487, 254] on button "Tax" at bounding box center [529, 254] width 85 height 7
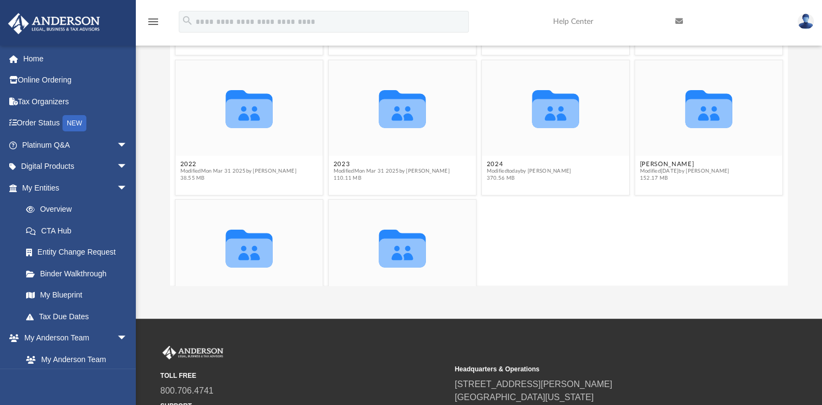
scroll to position [123, 0]
click at [695, 122] on icon "grid" at bounding box center [708, 114] width 47 height 29
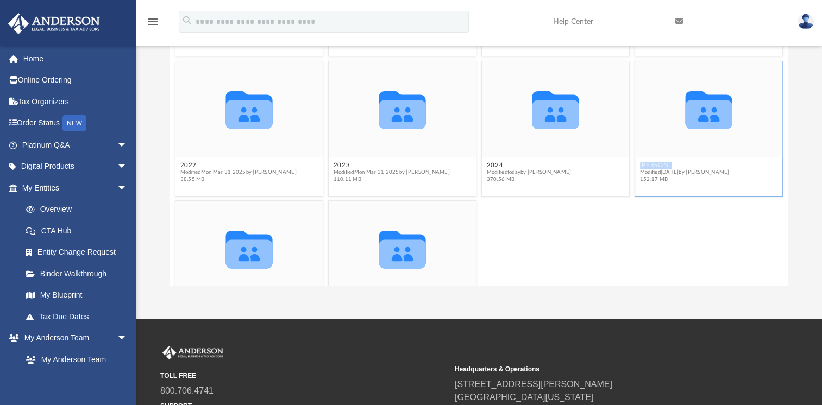
drag, startPoint x: 695, startPoint y: 122, endPoint x: 656, endPoint y: 163, distance: 56.1
click at [656, 163] on button "Corthell, Bryan" at bounding box center [685, 165] width 90 height 7
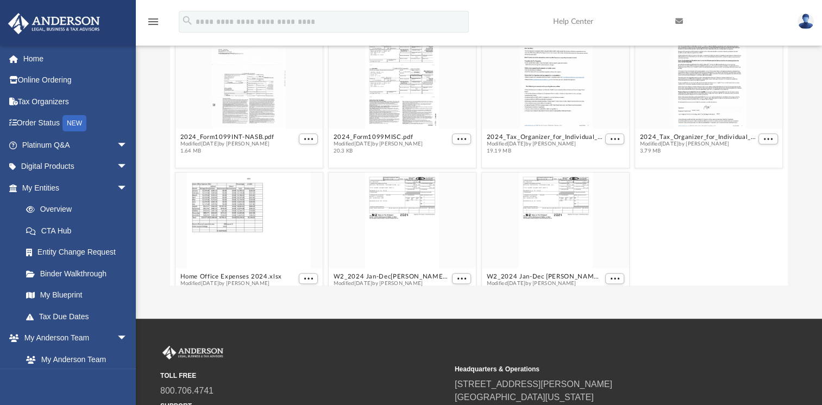
scroll to position [317, 0]
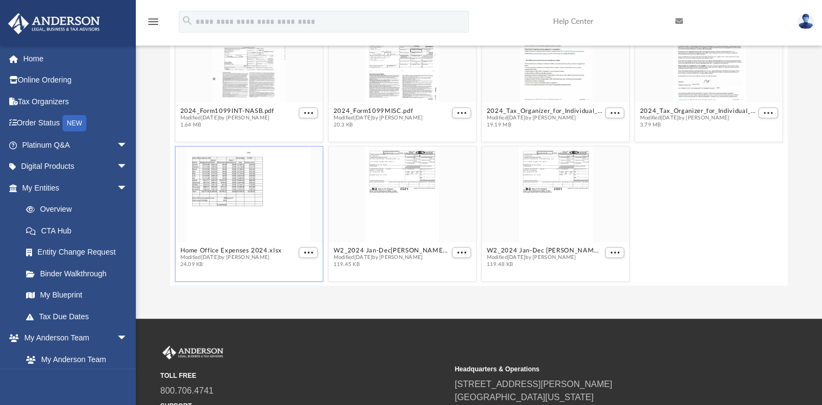
click at [245, 207] on div "grid" at bounding box center [248, 195] width 147 height 96
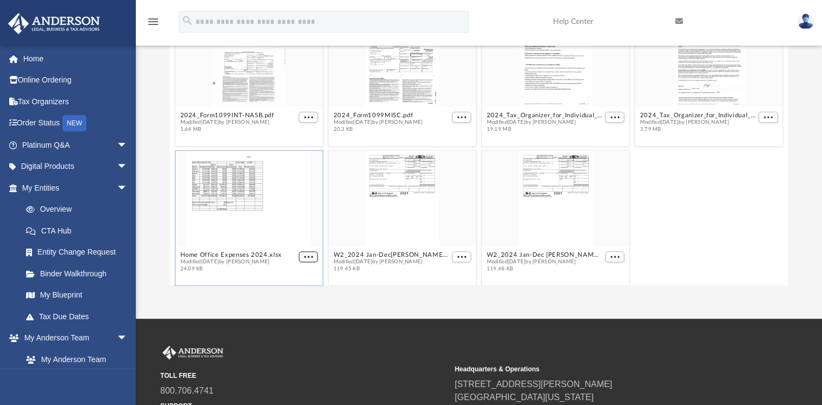
click at [304, 249] on figcaption "Home Office Expenses 2024.xlsx Modified Wed Sep 3 2025 by Bryan Corthell 24.09 …" at bounding box center [248, 262] width 147 height 29
click at [304, 256] on span "More options" at bounding box center [308, 256] width 9 height 5
click at [291, 219] on li "Preview" at bounding box center [293, 218] width 31 height 11
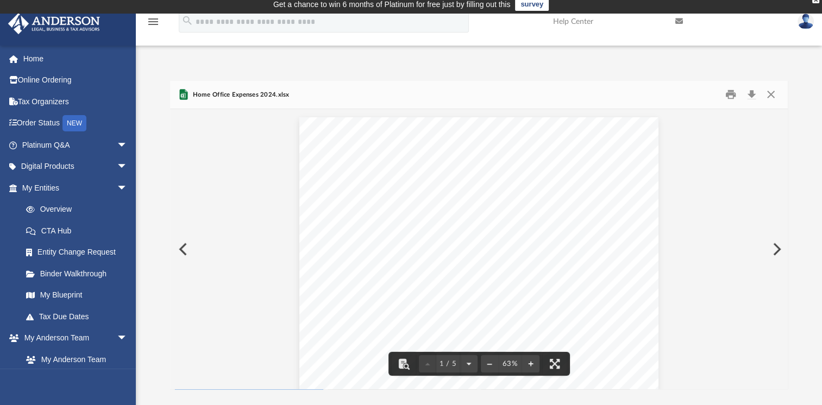
scroll to position [0, 0]
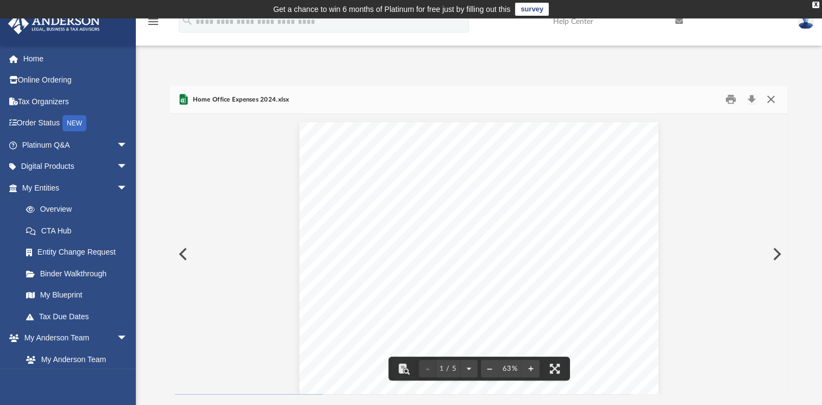
click at [772, 98] on button "Close" at bounding box center [770, 99] width 20 height 17
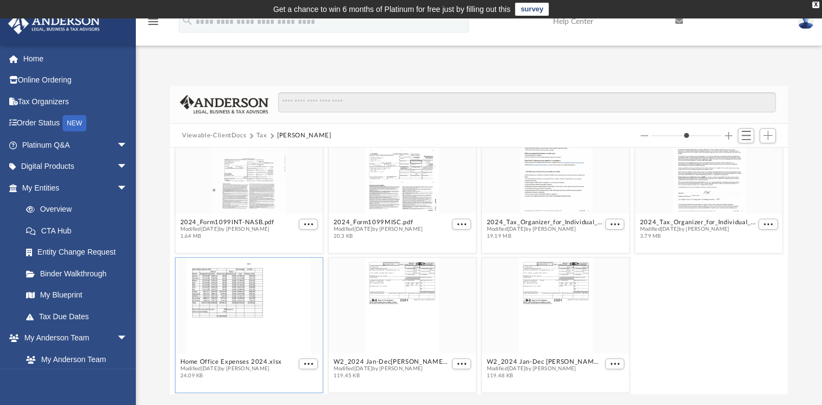
scroll to position [317, 0]
click at [234, 310] on div "grid" at bounding box center [248, 303] width 147 height 96
click at [301, 360] on button "More options" at bounding box center [309, 361] width 20 height 11
click at [297, 323] on li "Preview" at bounding box center [293, 322] width 31 height 11
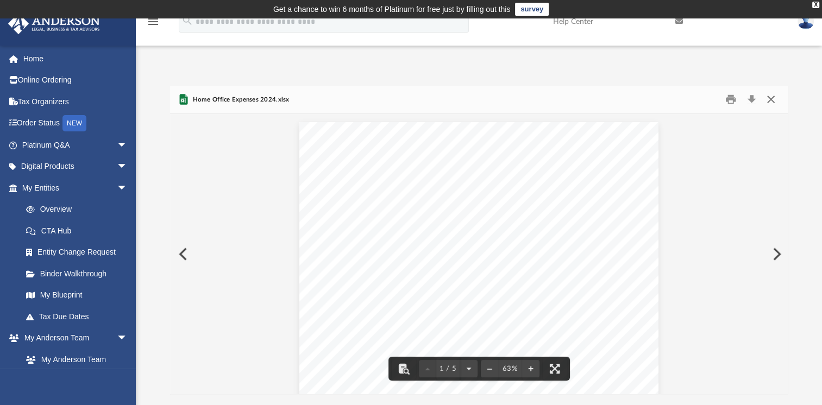
click at [768, 92] on button "Close" at bounding box center [770, 99] width 20 height 17
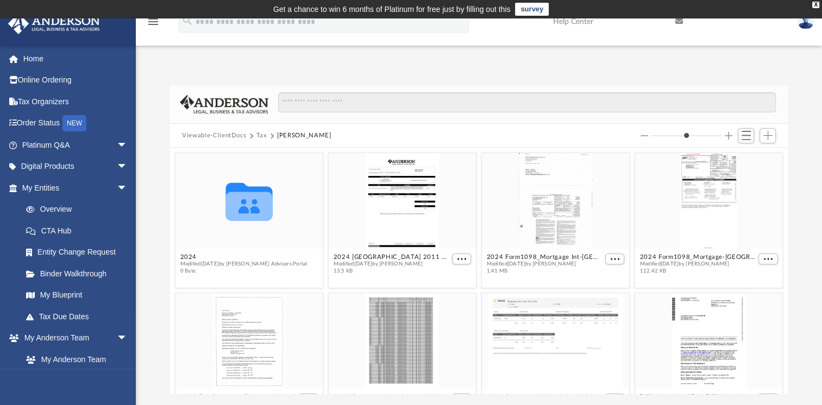
scroll to position [0, 0]
click at [262, 136] on button "Tax" at bounding box center [261, 136] width 11 height 10
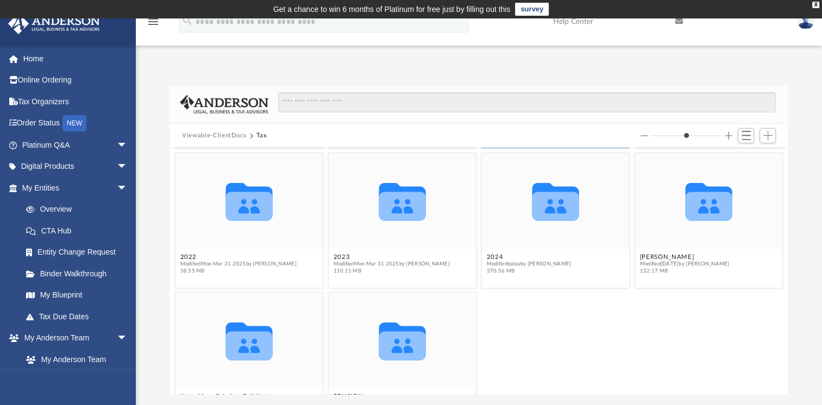
scroll to position [163, 0]
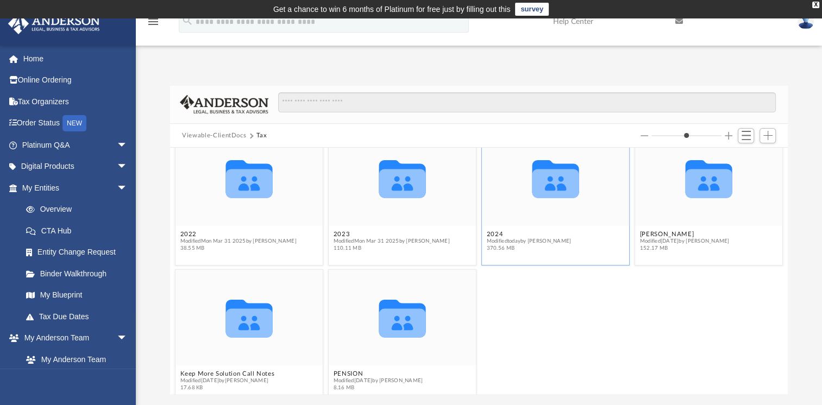
click at [549, 182] on icon "grid" at bounding box center [555, 183] width 47 height 29
drag, startPoint x: 549, startPoint y: 182, endPoint x: 494, endPoint y: 233, distance: 74.2
click at [494, 233] on div "Collaborated Folder 2018 Modified Wed Feb 17 2021 36.64 MB Collaborated Folder …" at bounding box center [478, 271] width 617 height 247
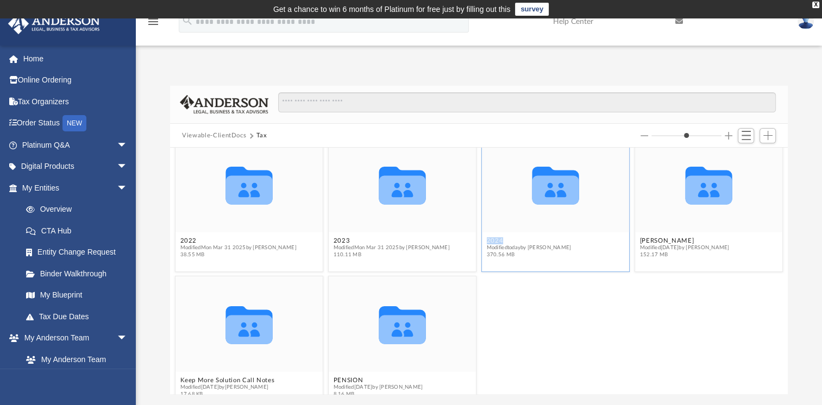
scroll to position [178, 0]
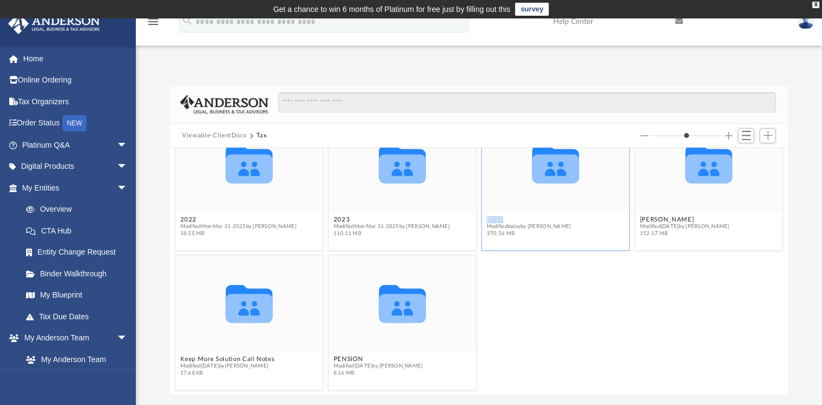
click at [491, 218] on button "2024" at bounding box center [529, 219] width 85 height 7
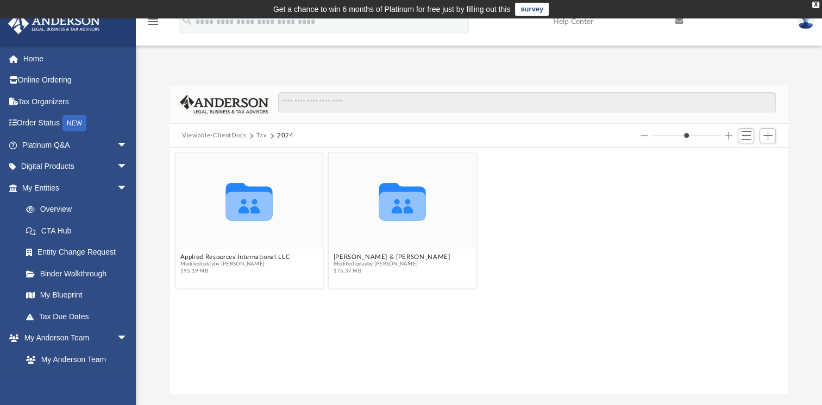
scroll to position [0, 0]
click at [370, 257] on button "Corthell, Bryan & Martha" at bounding box center [391, 257] width 117 height 7
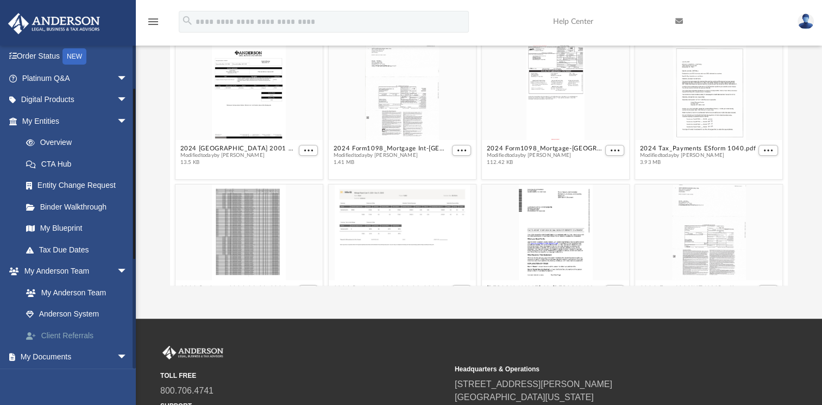
scroll to position [65, 0]
click at [55, 140] on link "Overview" at bounding box center [79, 145] width 129 height 22
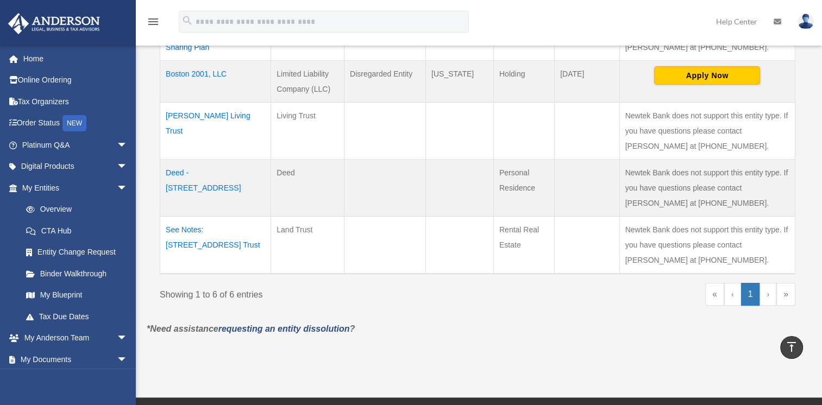
scroll to position [380, 0]
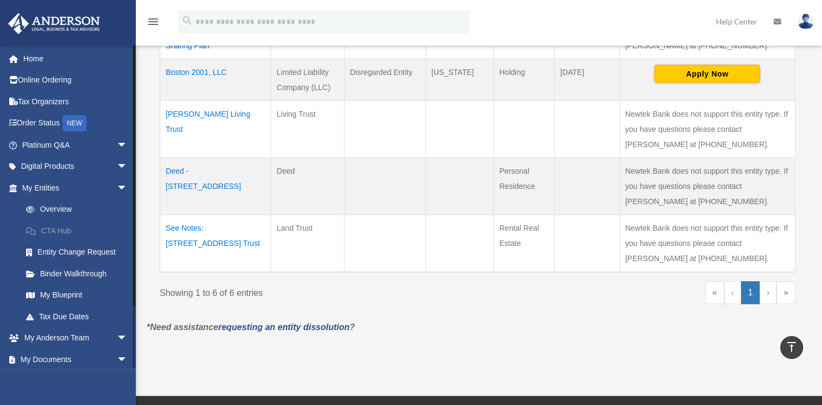
click at [65, 234] on link "CTA Hub" at bounding box center [79, 231] width 129 height 22
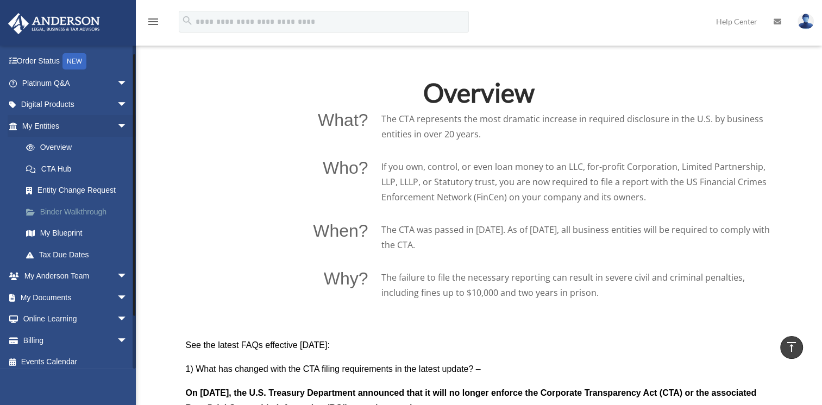
scroll to position [68, 0]
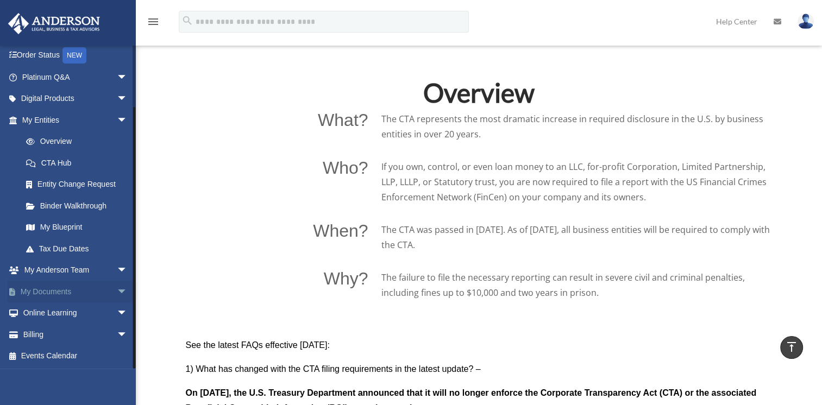
click at [117, 291] on span "arrow_drop_down" at bounding box center [128, 292] width 22 height 22
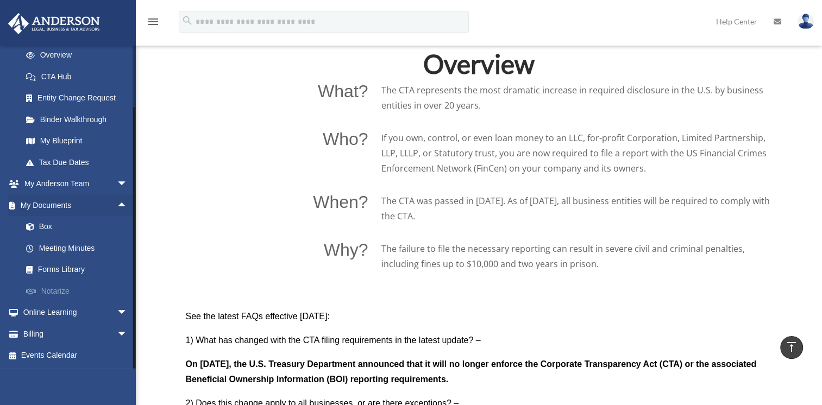
scroll to position [815, 0]
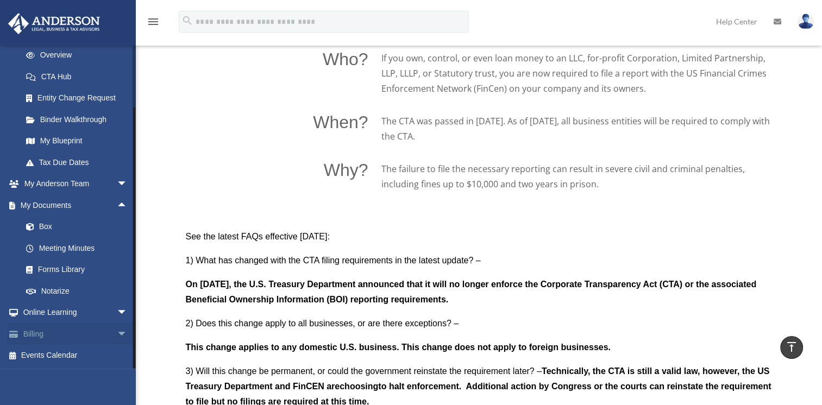
click at [117, 330] on span "arrow_drop_down" at bounding box center [128, 334] width 22 height 22
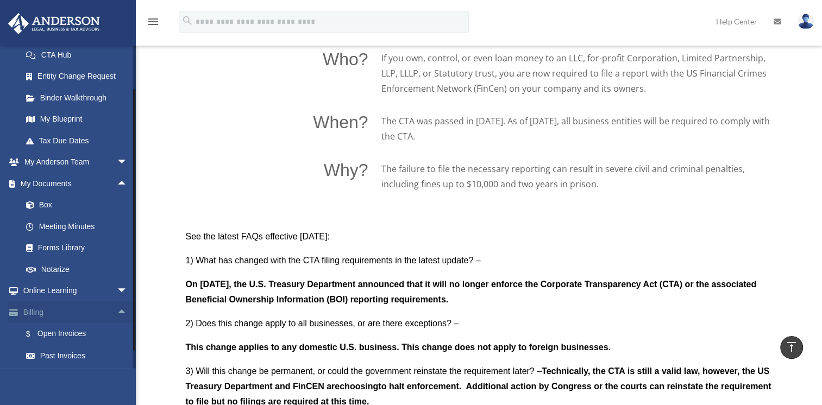
scroll to position [219, 0]
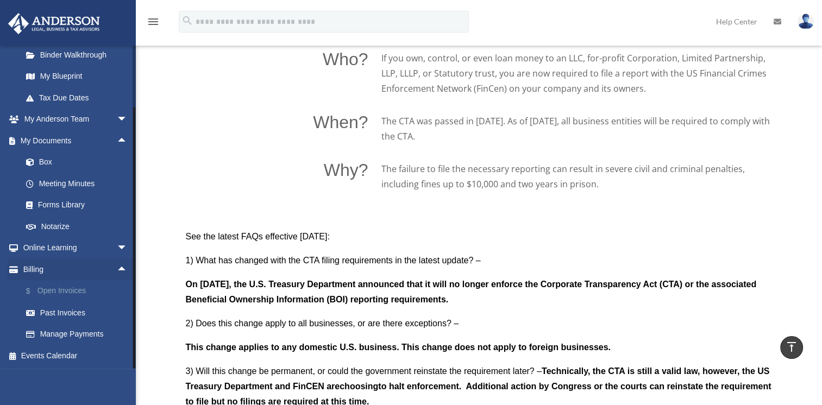
click at [70, 289] on link "$ Open Invoices" at bounding box center [79, 291] width 129 height 22
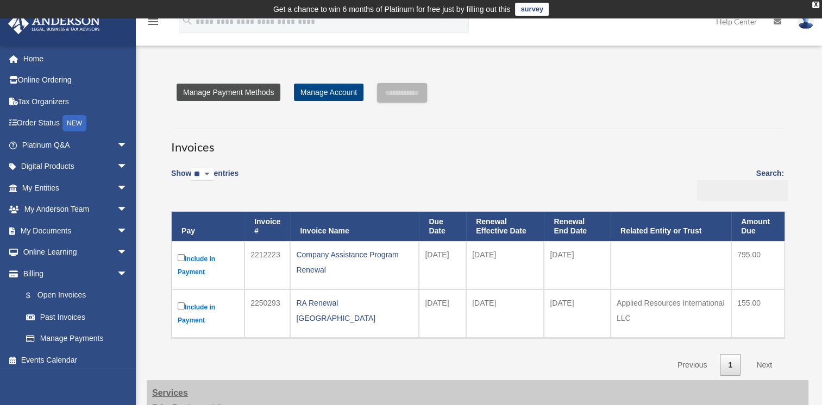
click at [237, 94] on link "Manage Payment Methods" at bounding box center [229, 92] width 104 height 17
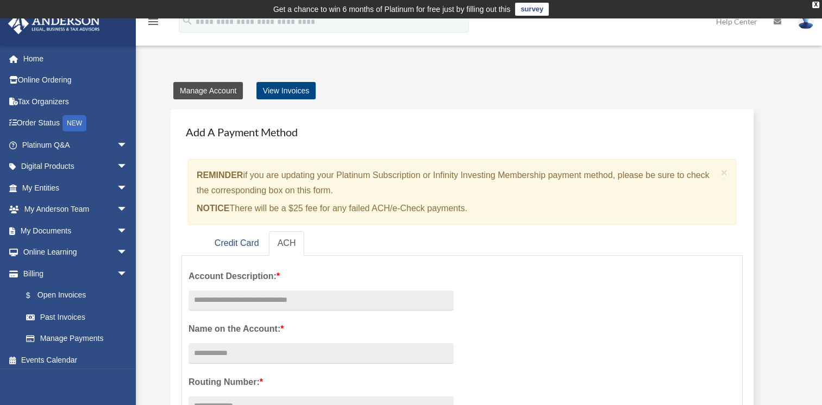
click at [222, 87] on link "Manage Account" at bounding box center [208, 90] width 70 height 17
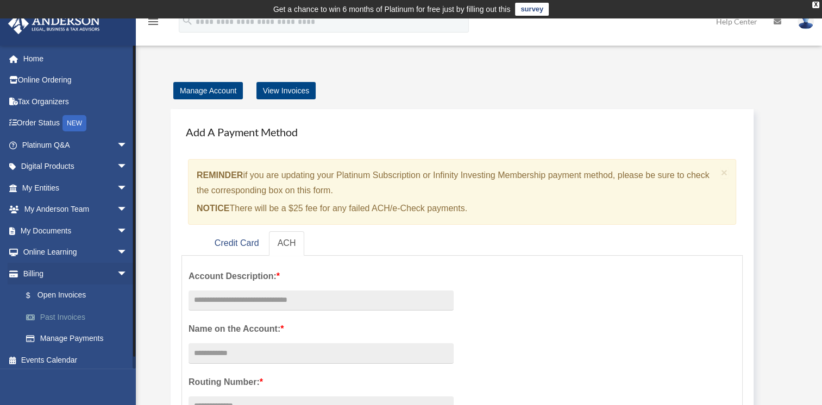
click at [69, 317] on link "Past Invoices" at bounding box center [79, 317] width 129 height 22
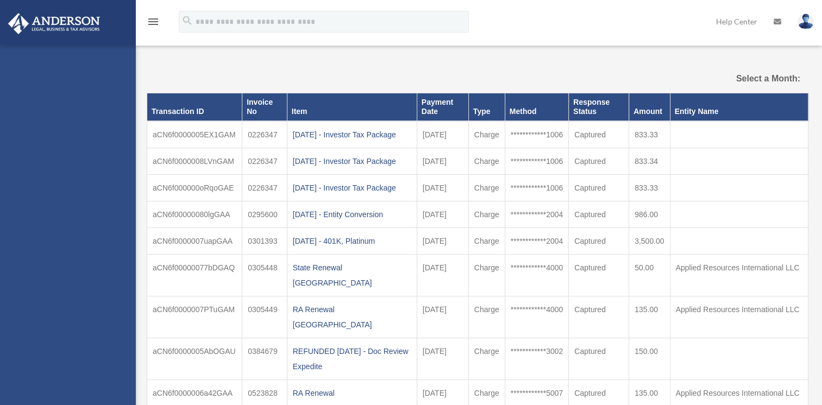
select select
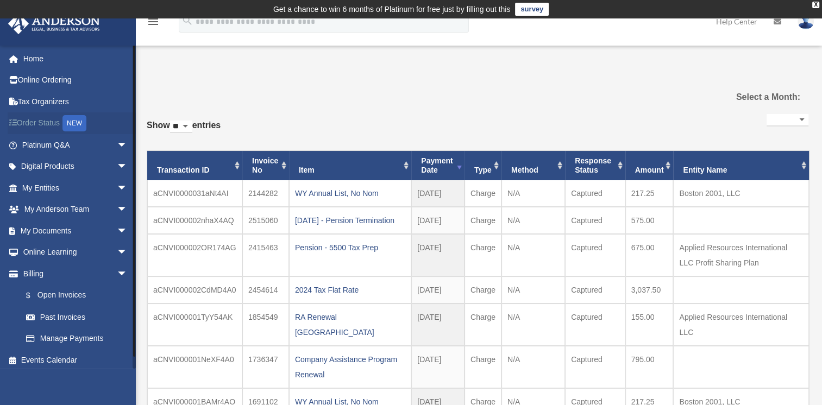
click at [28, 119] on link "Order Status NEW" at bounding box center [76, 123] width 136 height 22
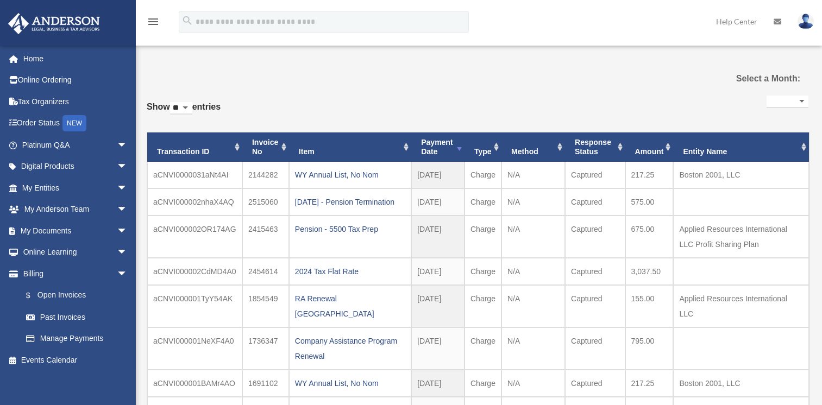
select select
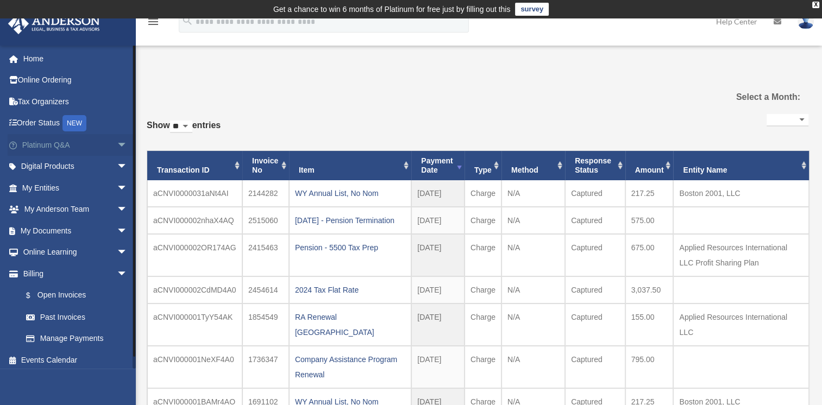
click at [117, 144] on span "arrow_drop_down" at bounding box center [128, 145] width 22 height 22
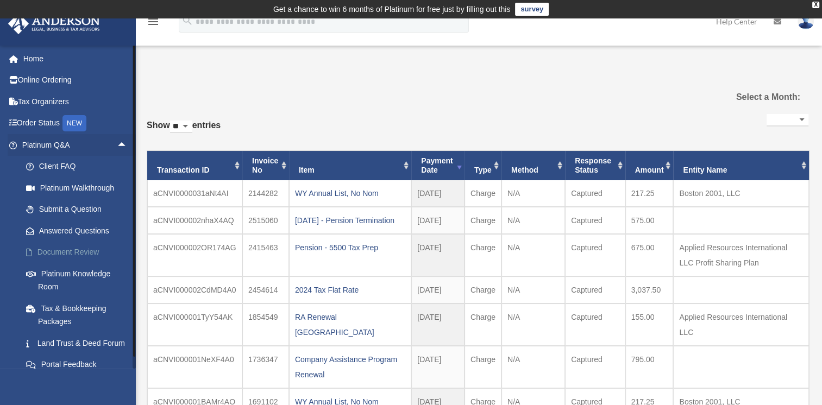
click at [66, 250] on link "Document Review" at bounding box center [79, 253] width 129 height 22
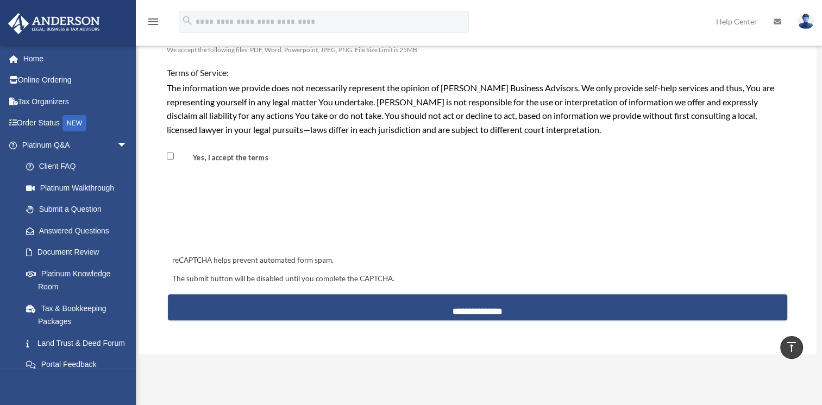
scroll to position [978, 0]
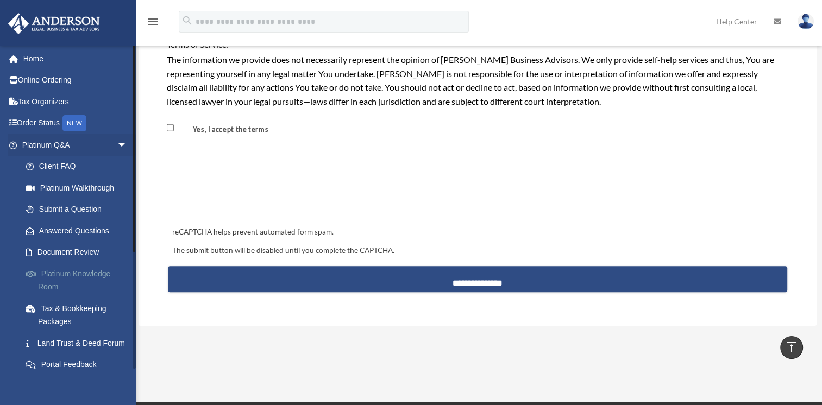
click at [63, 275] on link "Platinum Knowledge Room" at bounding box center [79, 280] width 129 height 35
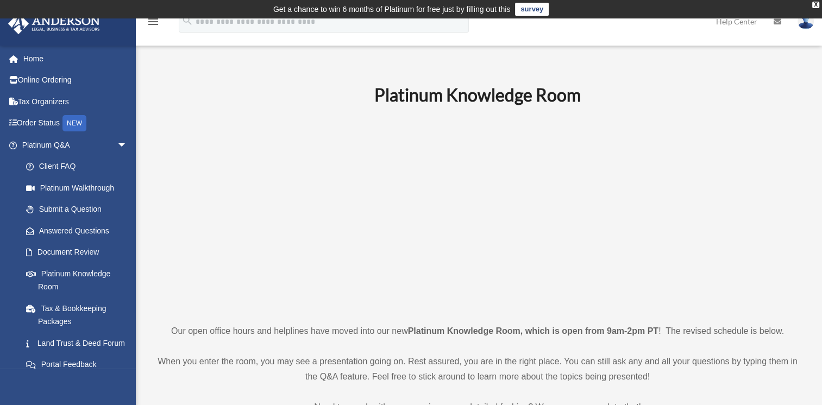
click at [804, 28] on img at bounding box center [805, 22] width 16 height 16
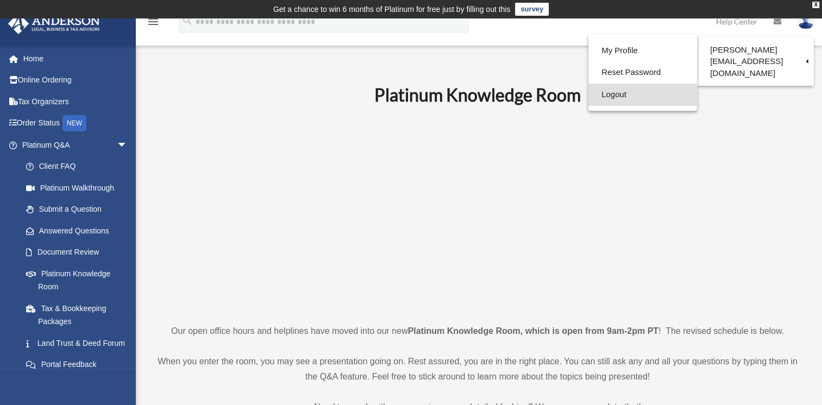
click at [588, 94] on link "Logout" at bounding box center [642, 95] width 109 height 22
